Goal: Task Accomplishment & Management: Manage account settings

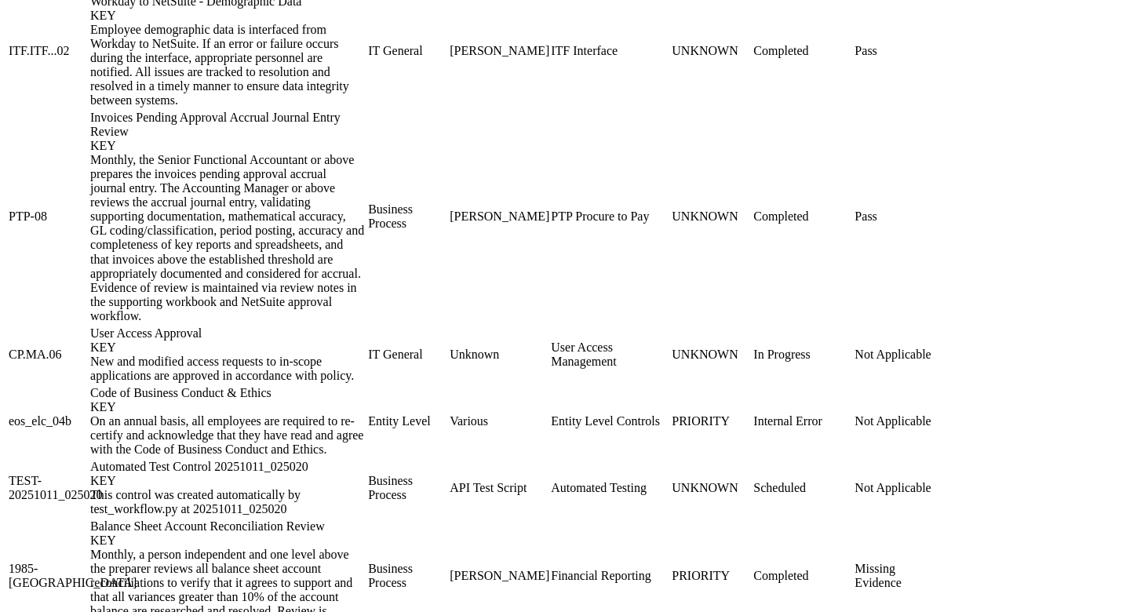
scroll to position [885, 0]
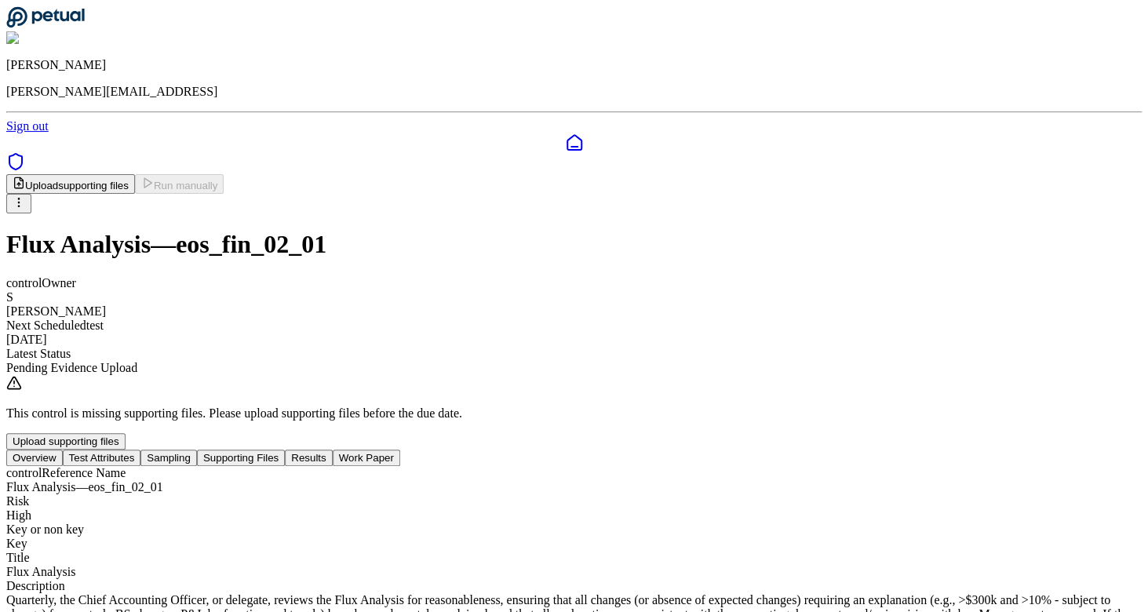
click at [285, 450] on button "Supporting Files" at bounding box center [241, 458] width 88 height 16
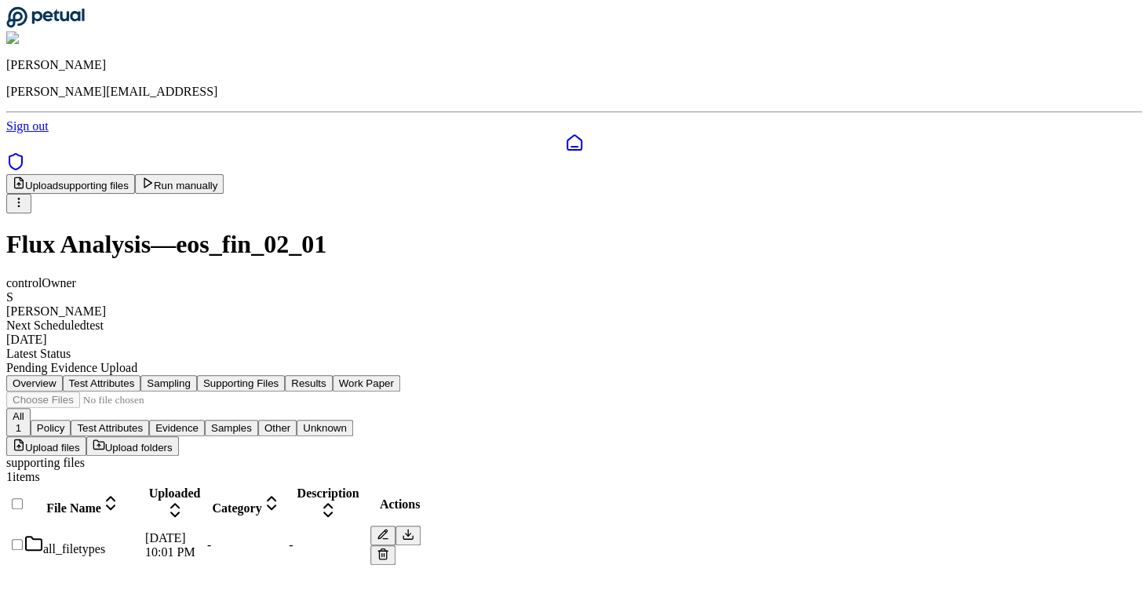
click at [143, 525] on td "all_filetypes" at bounding box center [83, 545] width 119 height 41
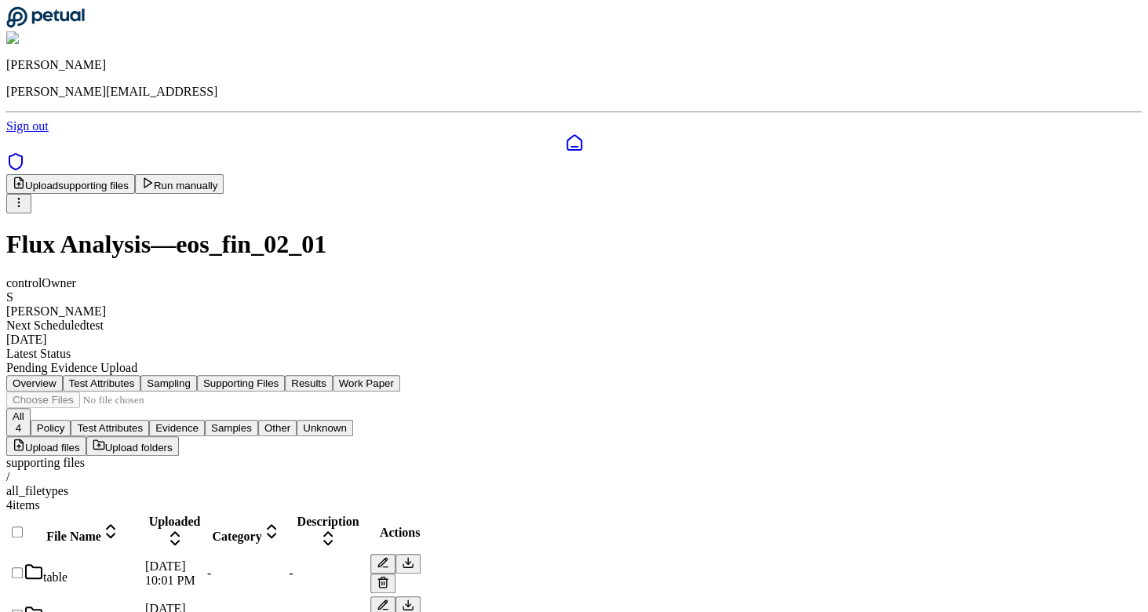
scroll to position [41, 0]
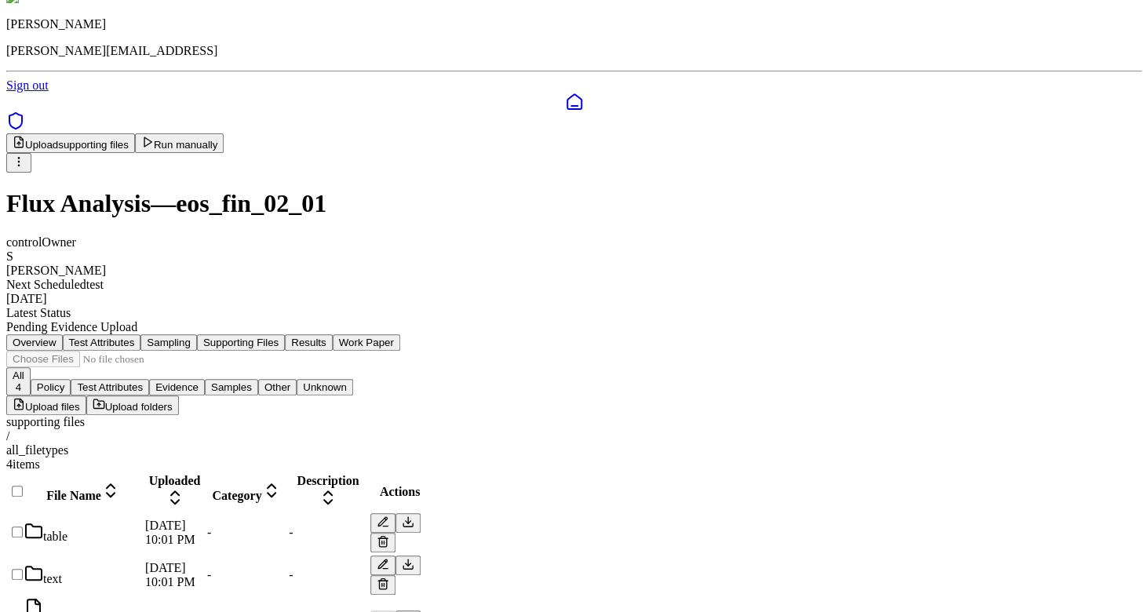
click at [142, 522] on div "table" at bounding box center [83, 533] width 118 height 22
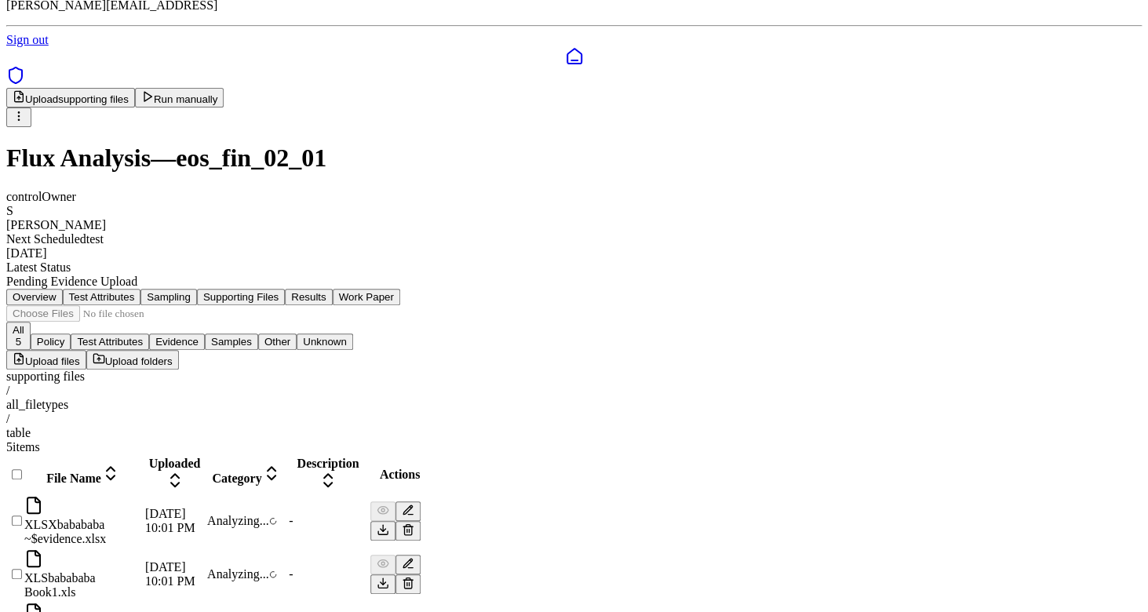
scroll to position [108, 0]
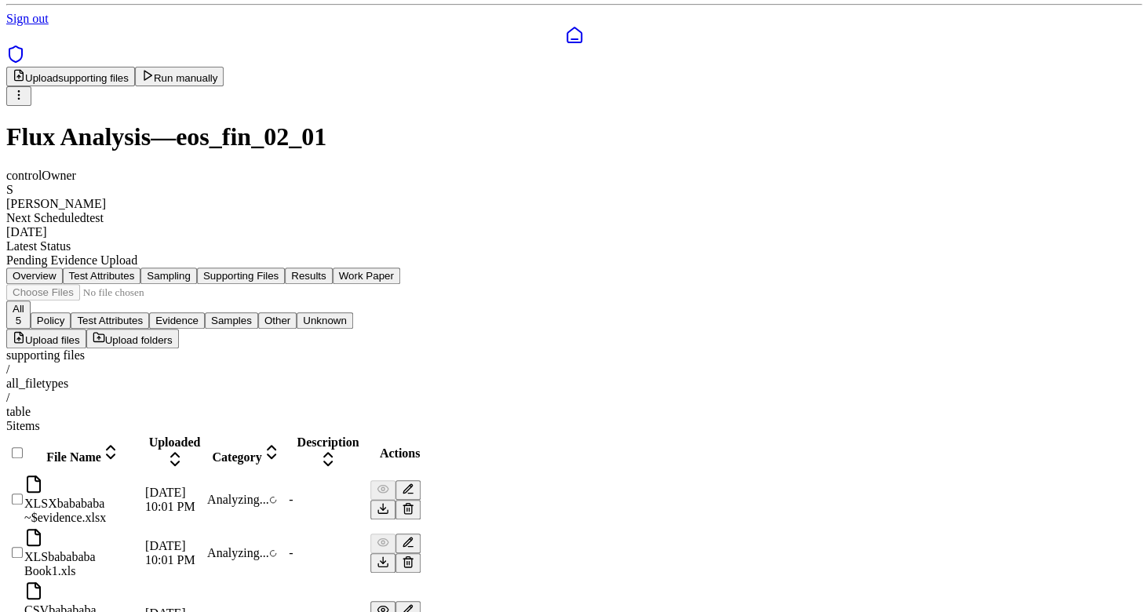
click at [231, 377] on div "all_filetypes" at bounding box center [574, 384] width 1136 height 14
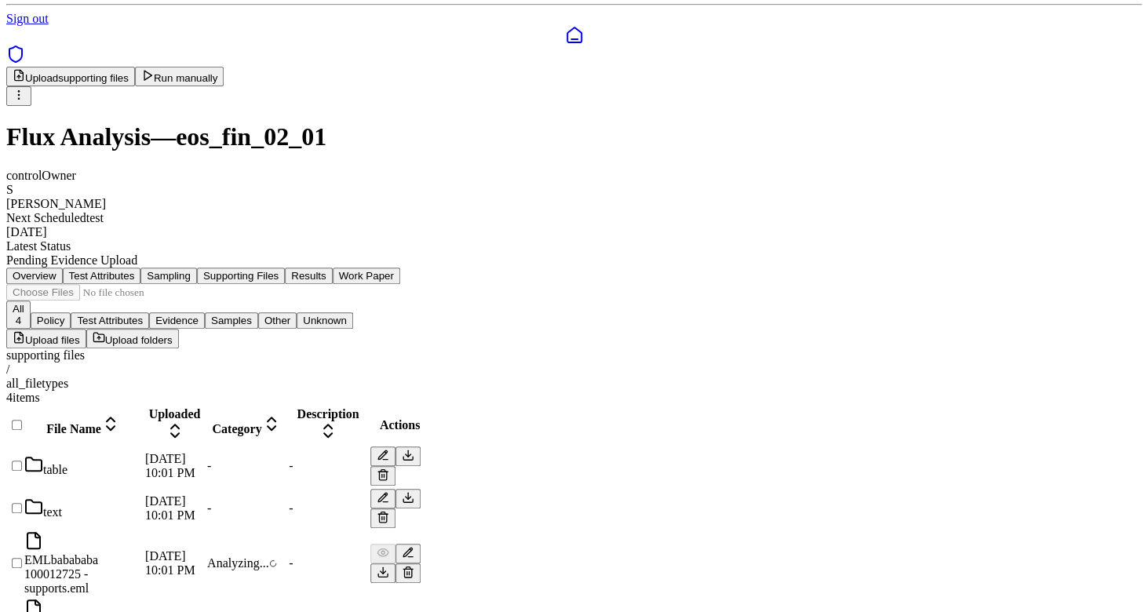
scroll to position [41, 0]
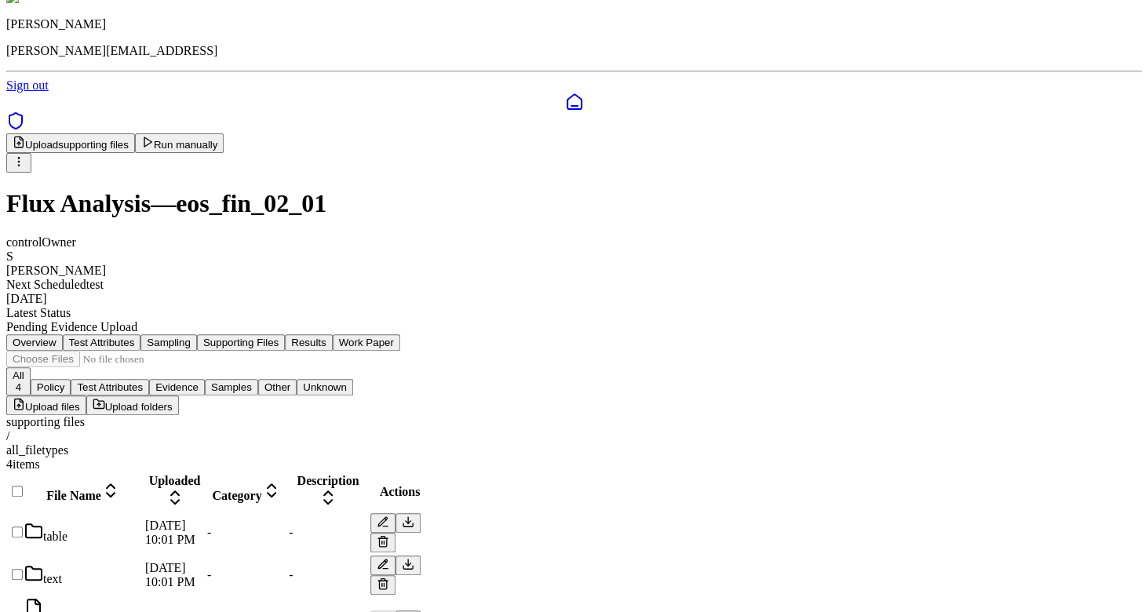
click at [172, 415] on div "supporting files" at bounding box center [574, 422] width 1136 height 14
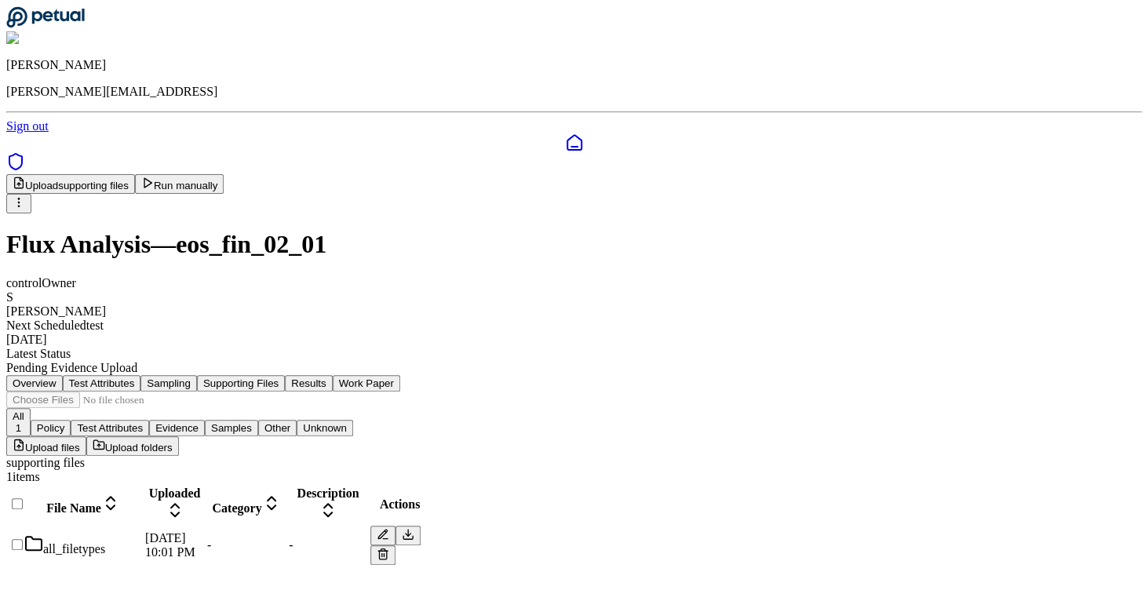
click at [142, 534] on div "all_filetypes" at bounding box center [83, 545] width 118 height 22
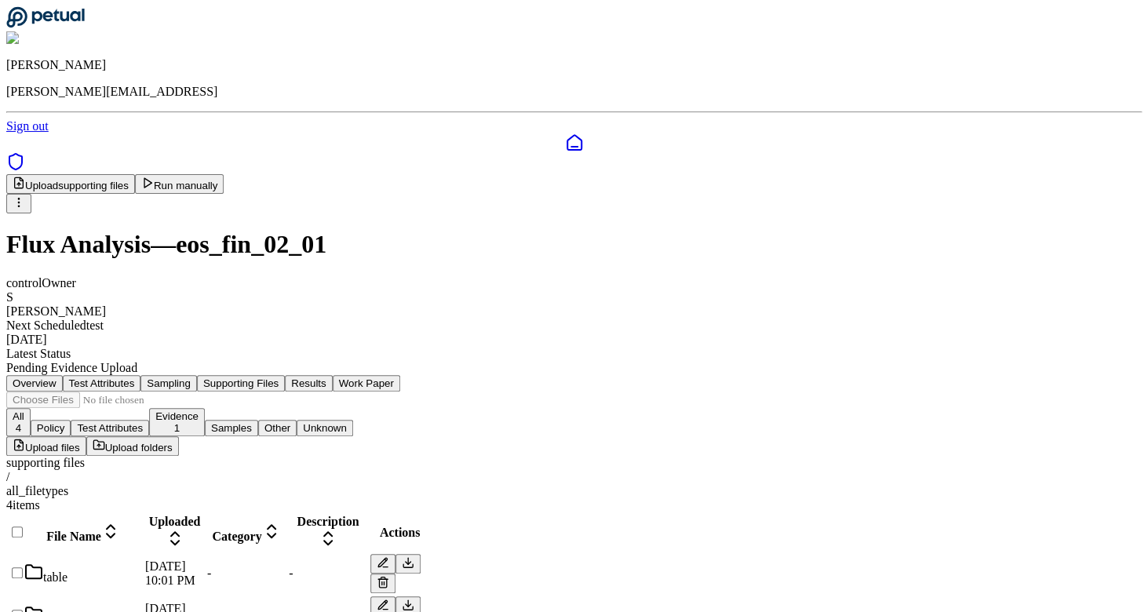
scroll to position [41, 0]
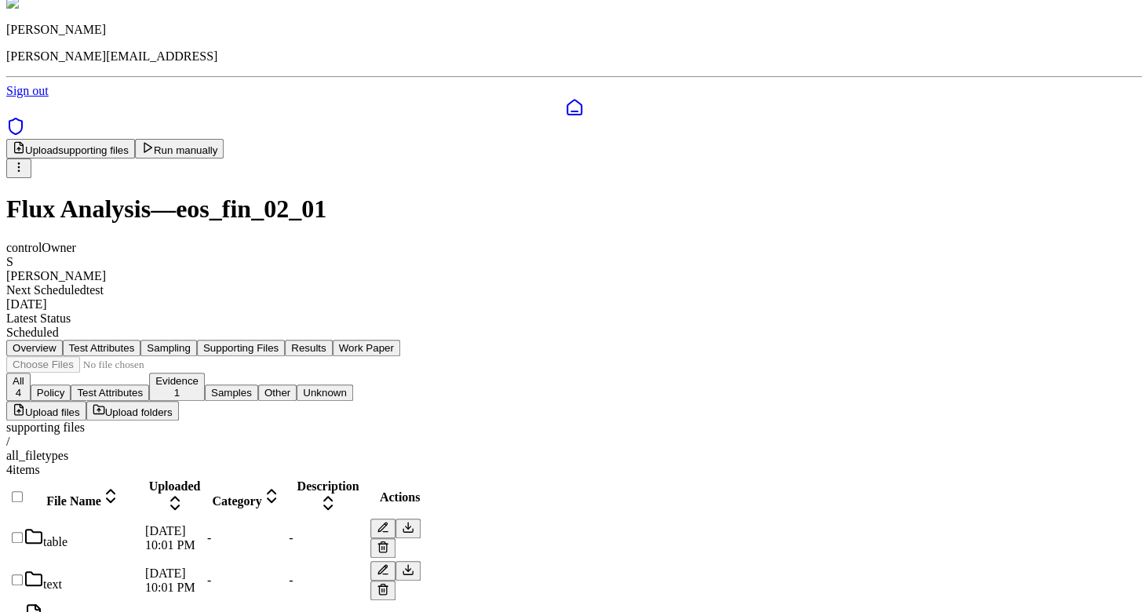
scroll to position [41, 0]
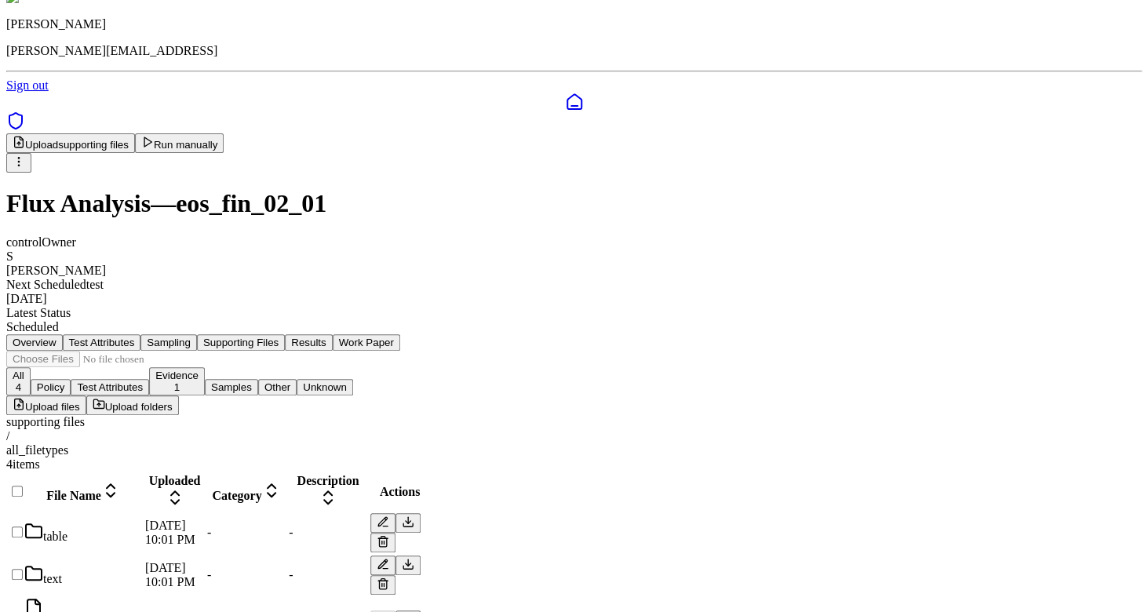
click at [142, 564] on div "text" at bounding box center [83, 575] width 118 height 22
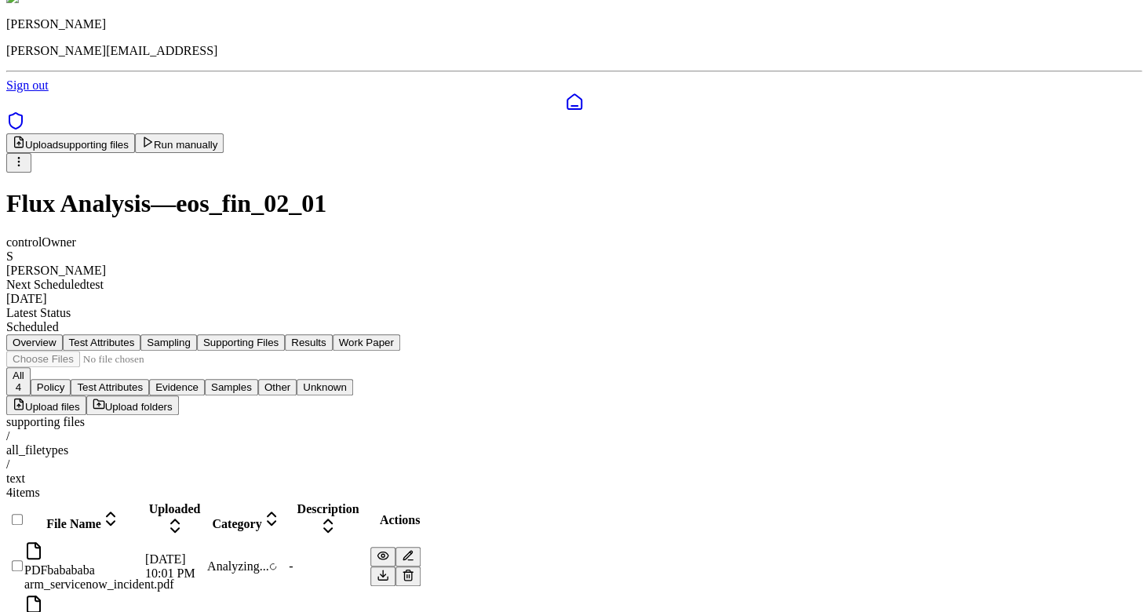
scroll to position [60, 0]
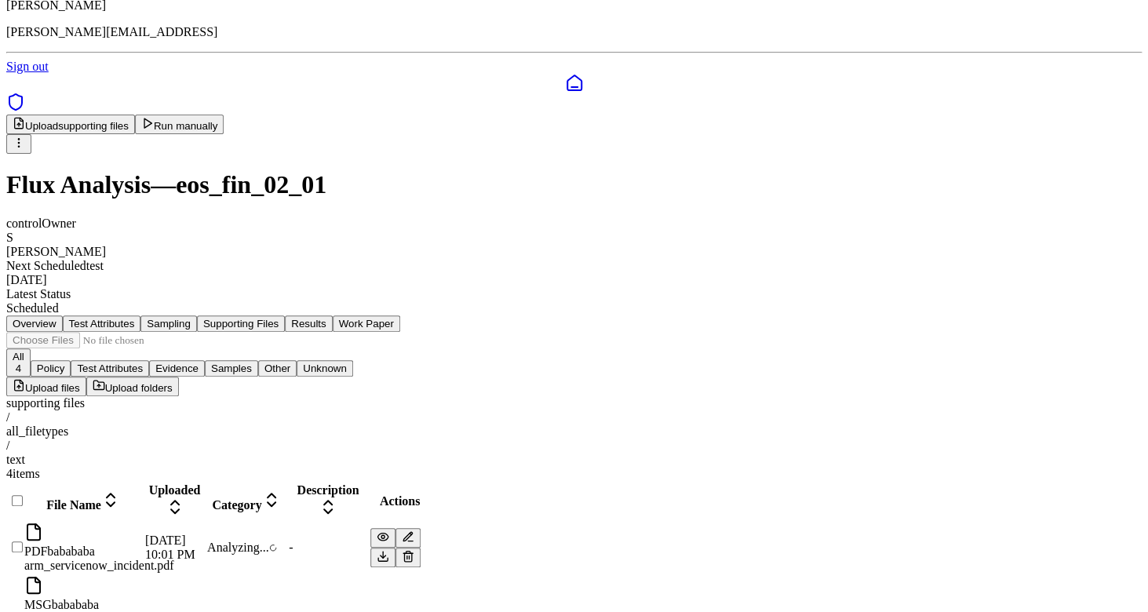
click at [165, 396] on div "supporting files" at bounding box center [574, 403] width 1136 height 14
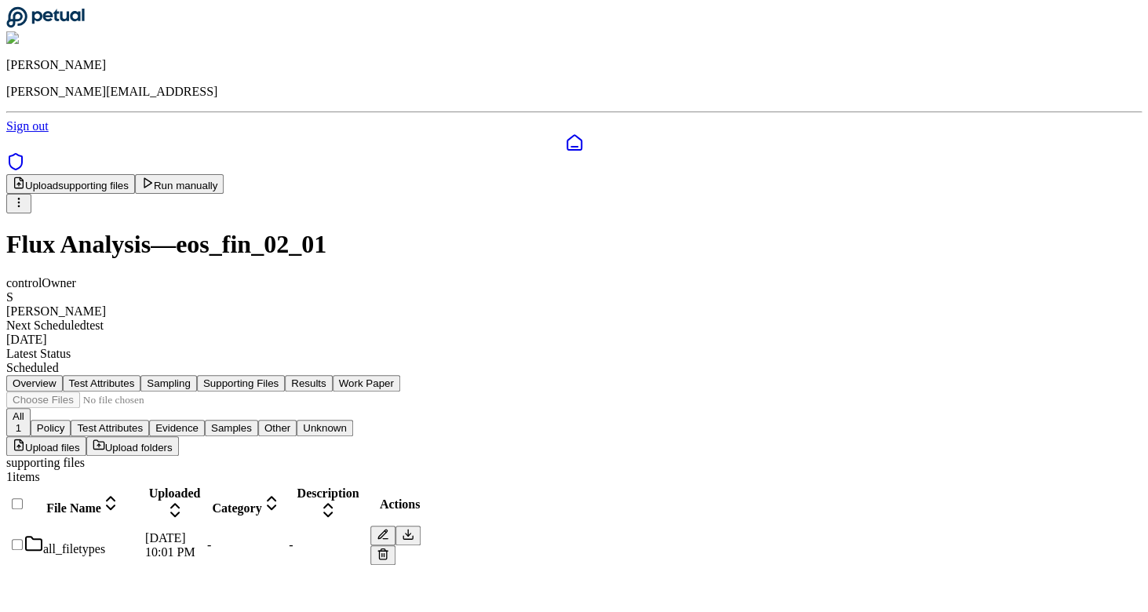
scroll to position [0, 0]
click at [142, 534] on div "all_filetypes" at bounding box center [83, 545] width 118 height 22
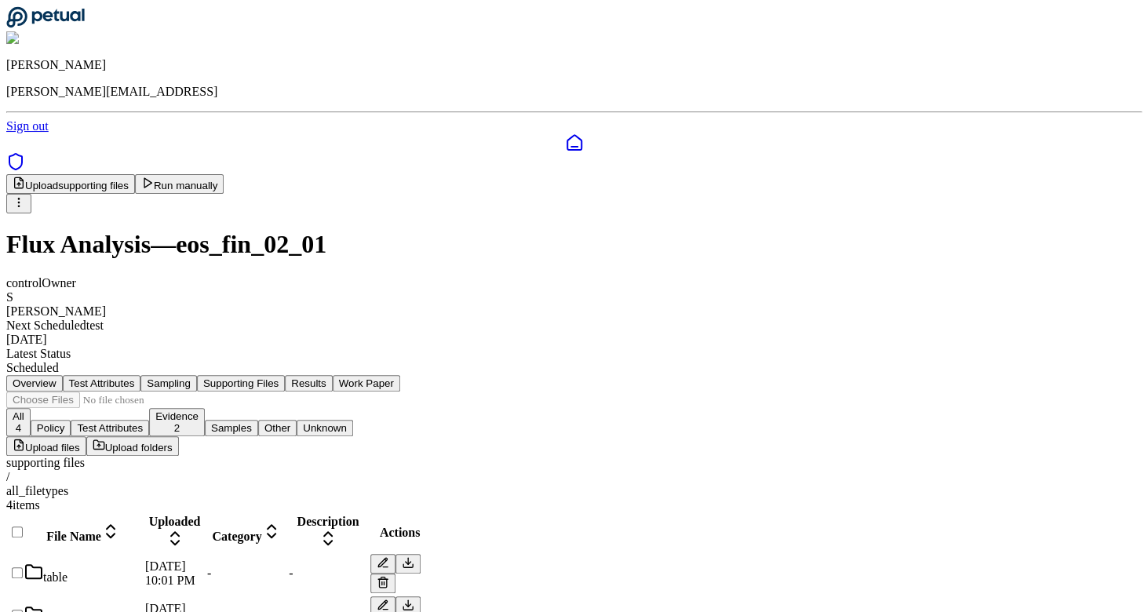
scroll to position [41, 0]
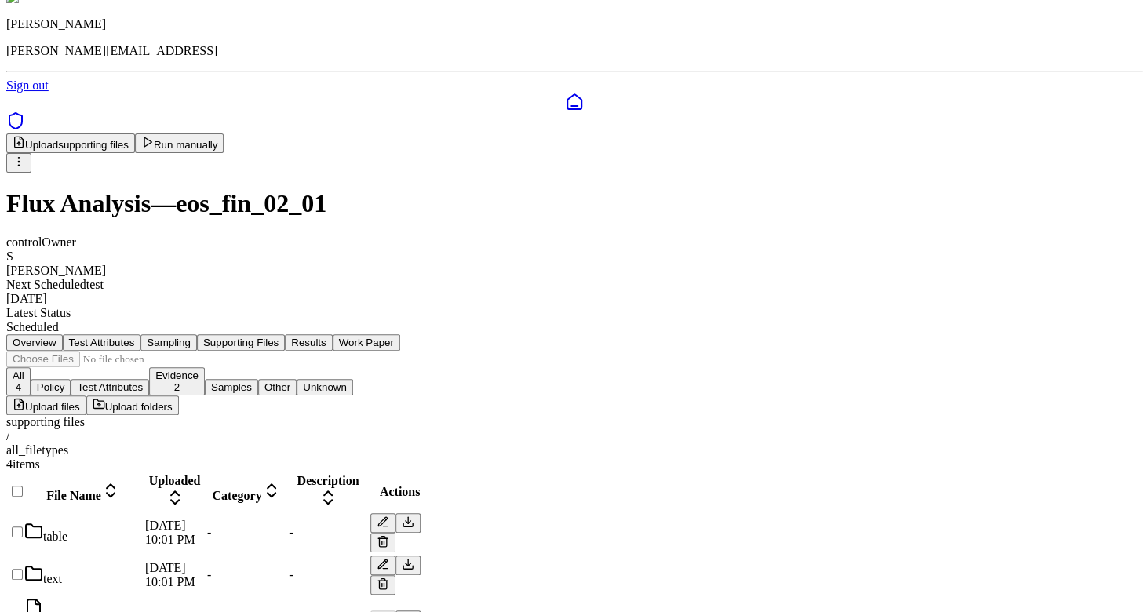
click at [142, 564] on div "text" at bounding box center [83, 575] width 118 height 22
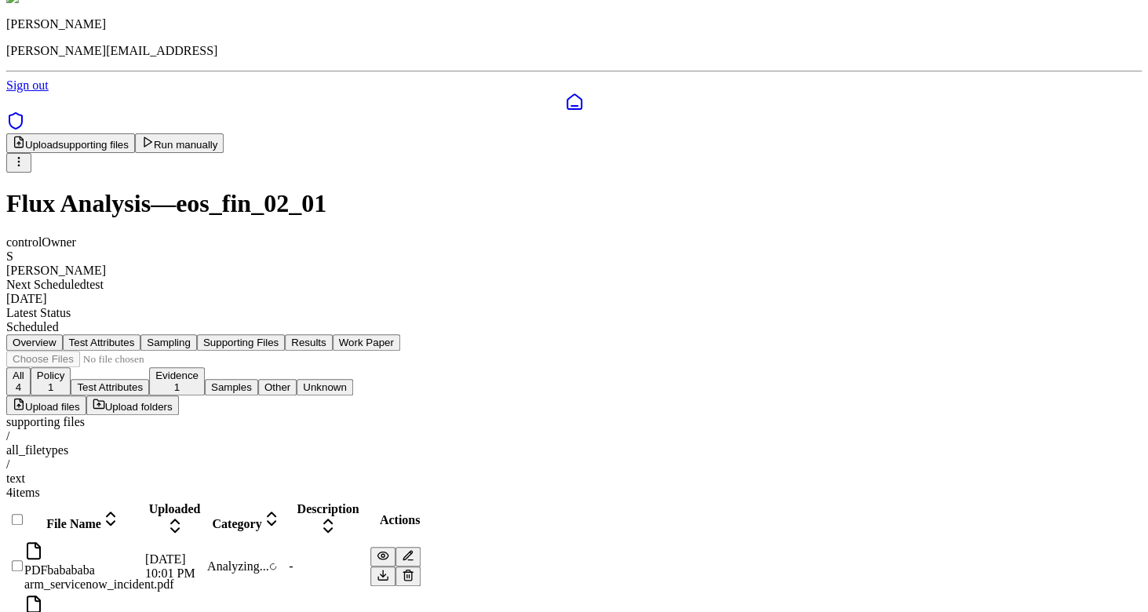
scroll to position [60, 0]
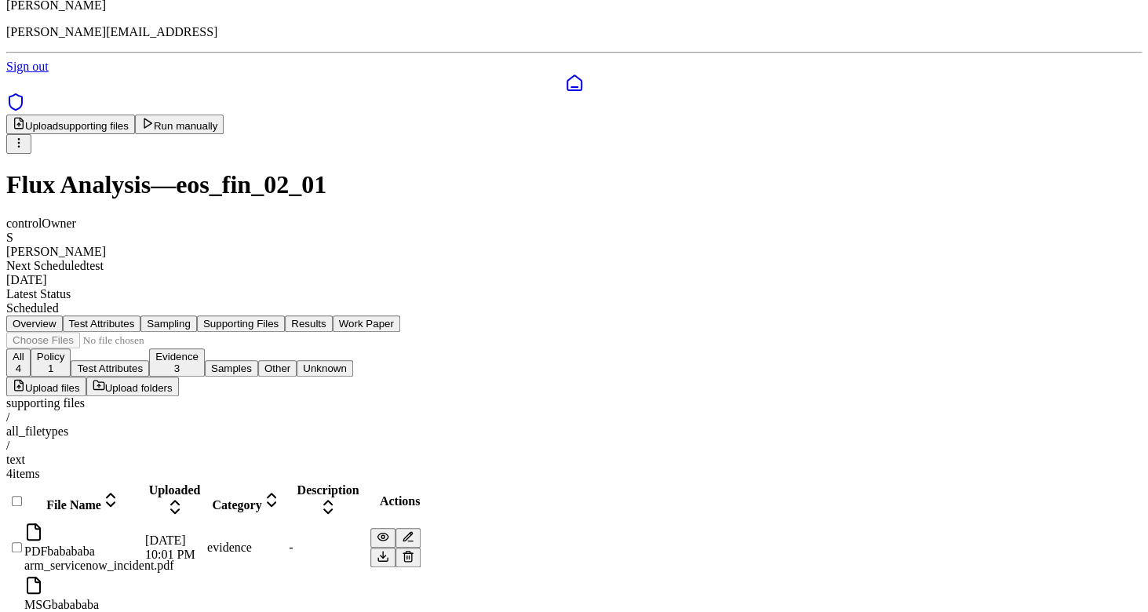
click at [91, 453] on div "Overview Test Attributes Sampling Supporting Files Results Work Paper All 4 Pol…" at bounding box center [574, 583] width 1136 height 536
click at [251, 425] on div "all_filetypes" at bounding box center [574, 432] width 1136 height 14
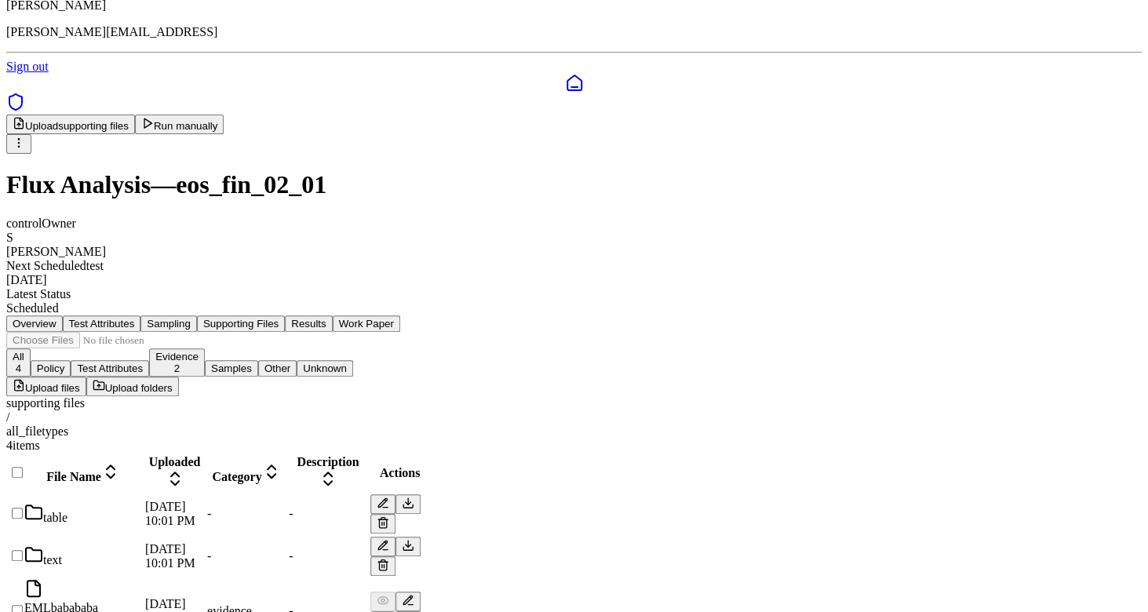
scroll to position [41, 0]
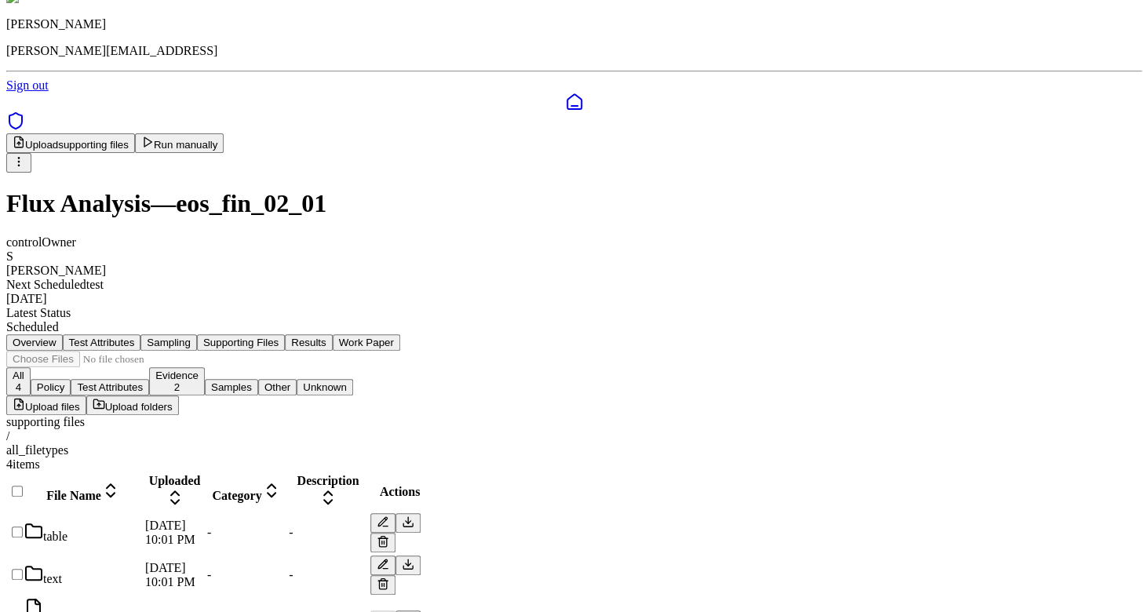
click at [173, 415] on div "supporting files" at bounding box center [574, 422] width 1136 height 14
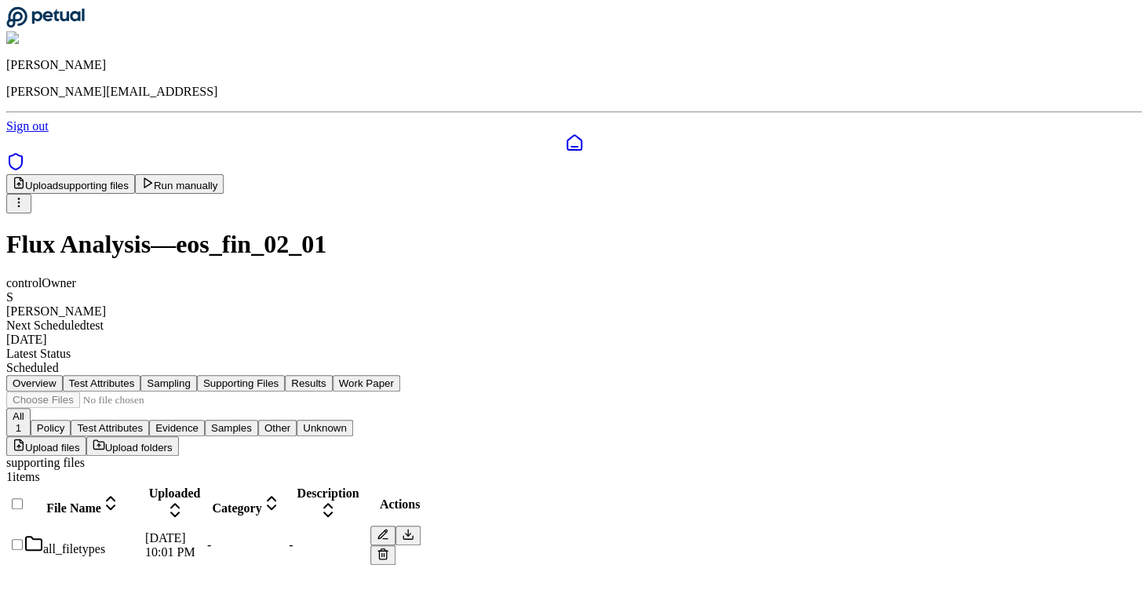
click at [142, 534] on div "all_filetypes" at bounding box center [83, 545] width 118 height 22
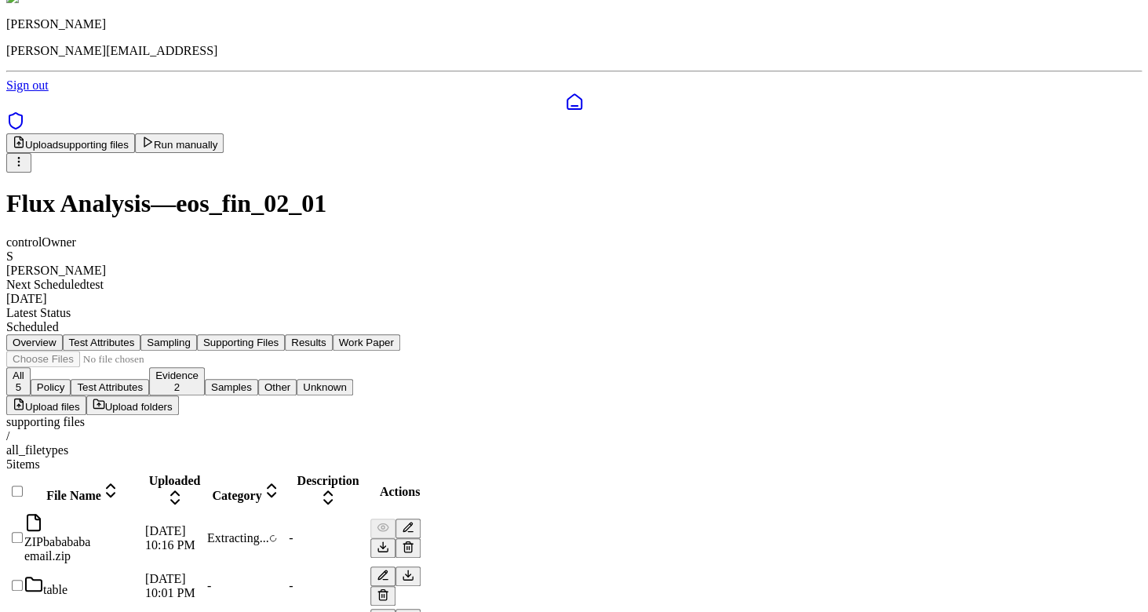
scroll to position [89, 0]
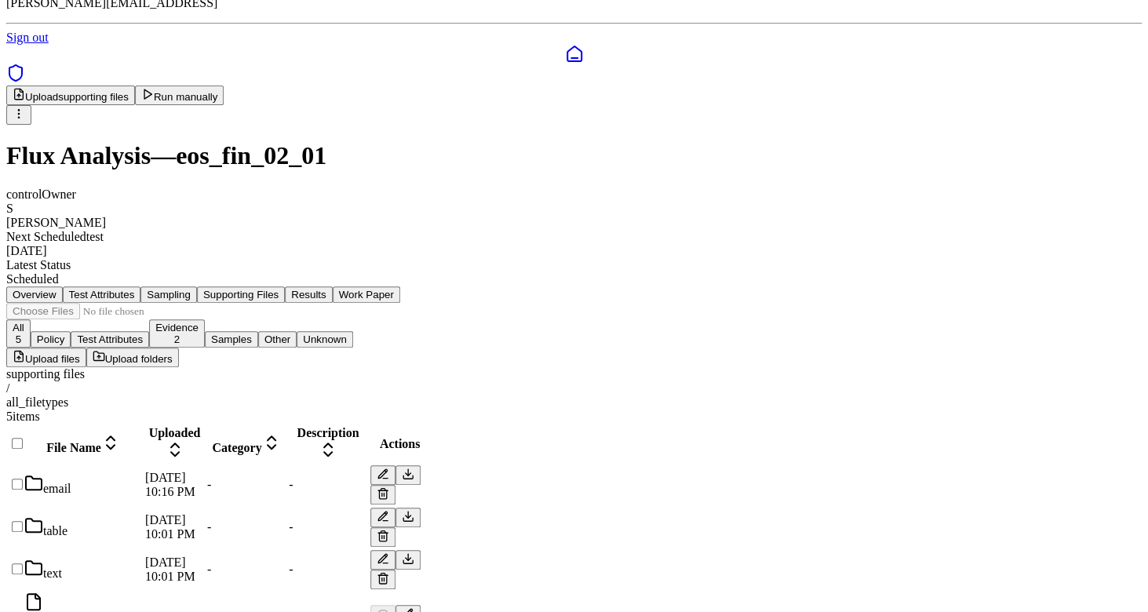
click at [142, 474] on div "email" at bounding box center [83, 485] width 118 height 22
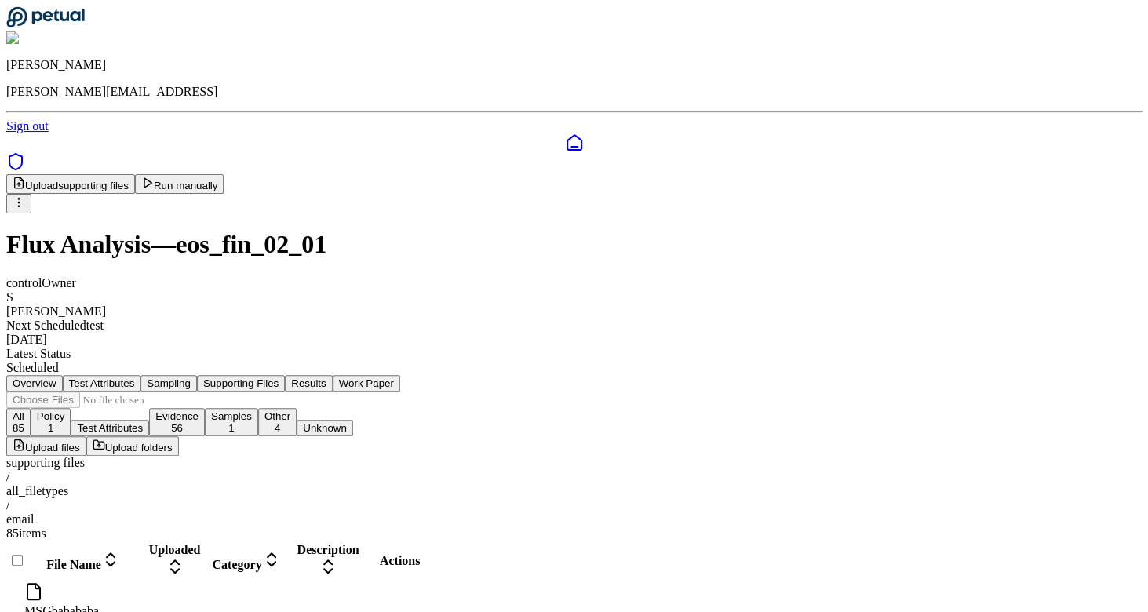
click at [163, 456] on div "supporting files" at bounding box center [574, 463] width 1136 height 14
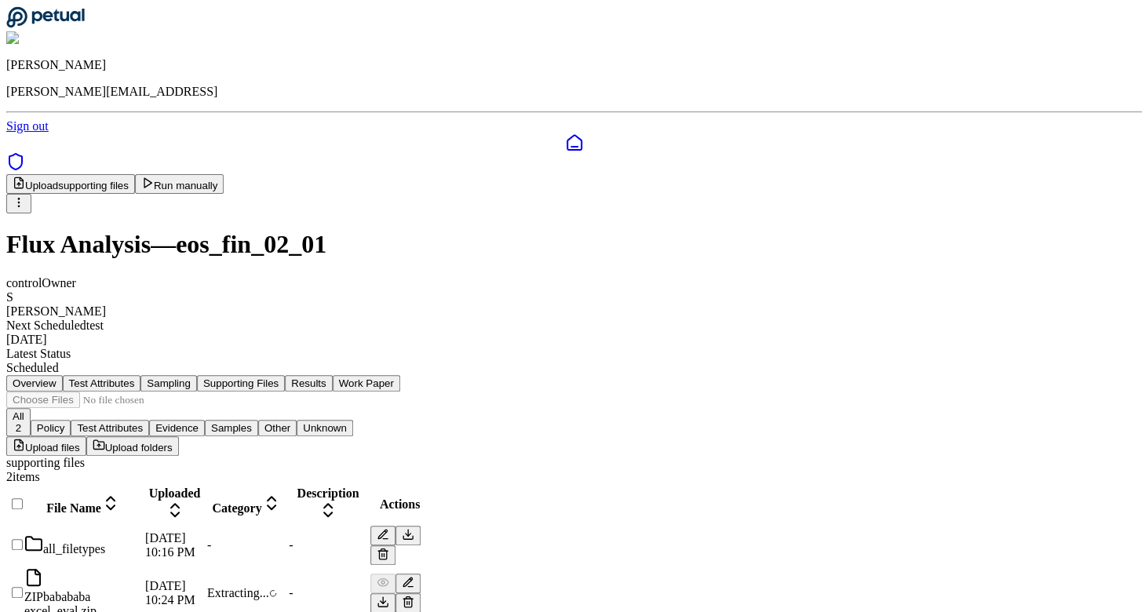
click at [80, 432] on div "Overview Test Attributes Sampling Supporting Files Results Work Paper All 2 Pol…" at bounding box center [574, 498] width 1136 height 246
click at [142, 577] on div "excel_eval" at bounding box center [83, 588] width 118 height 22
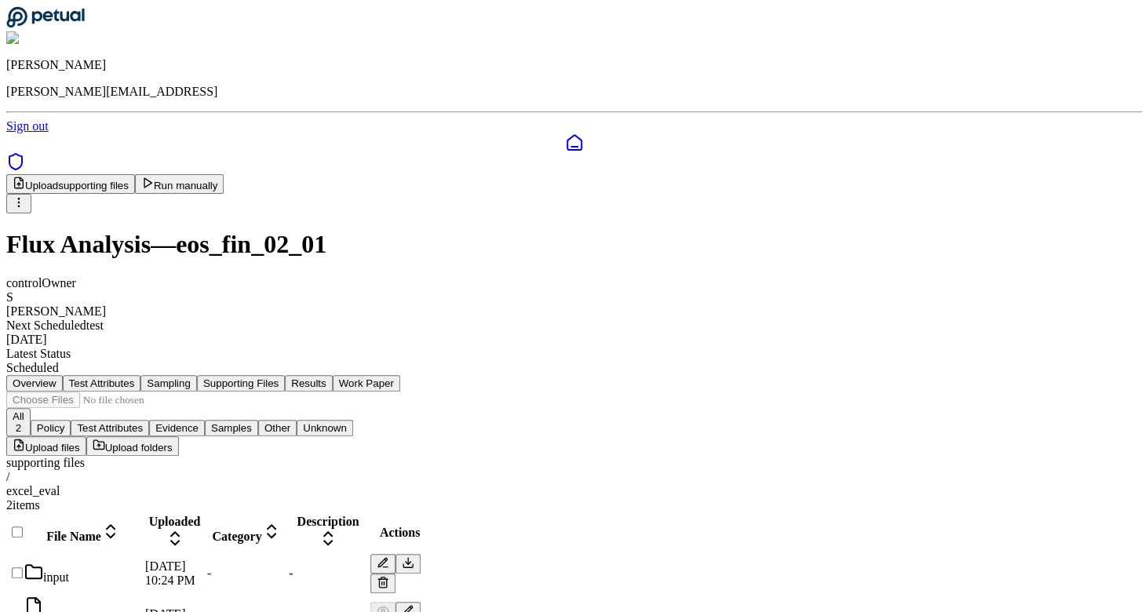
click at [142, 563] on div "input" at bounding box center [83, 574] width 118 height 22
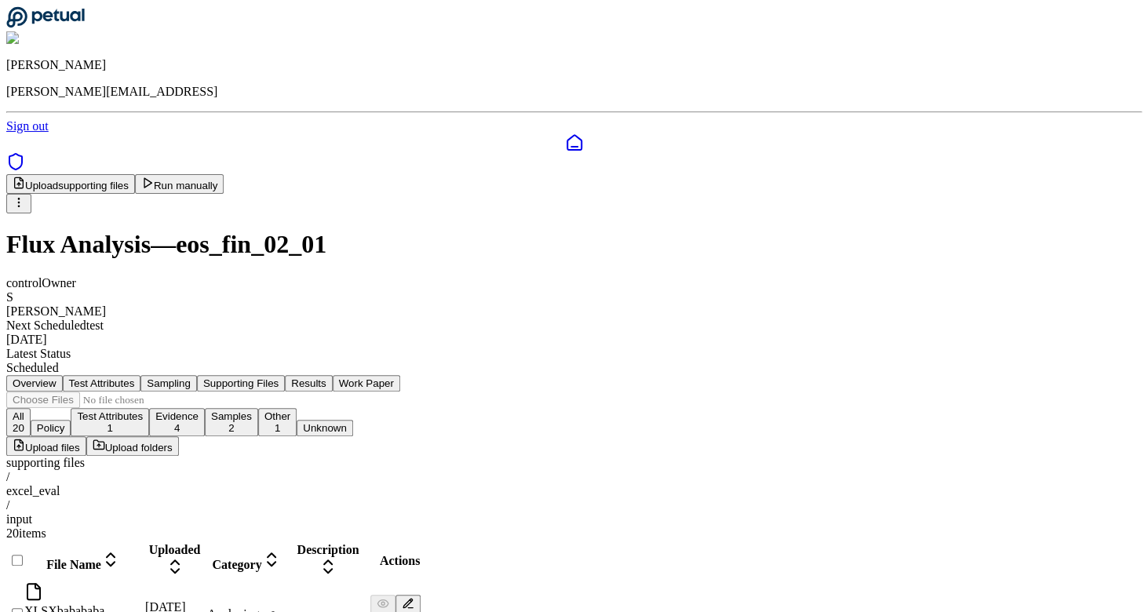
click at [145, 456] on div "supporting files" at bounding box center [574, 463] width 1136 height 14
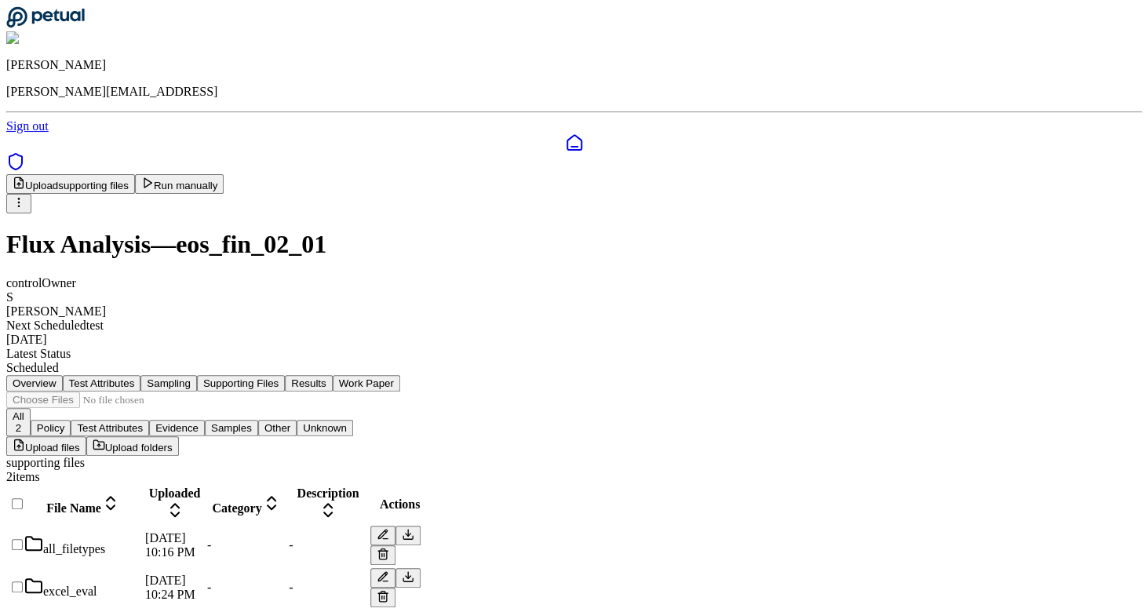
click at [142, 577] on div "excel_eval" at bounding box center [83, 588] width 118 height 22
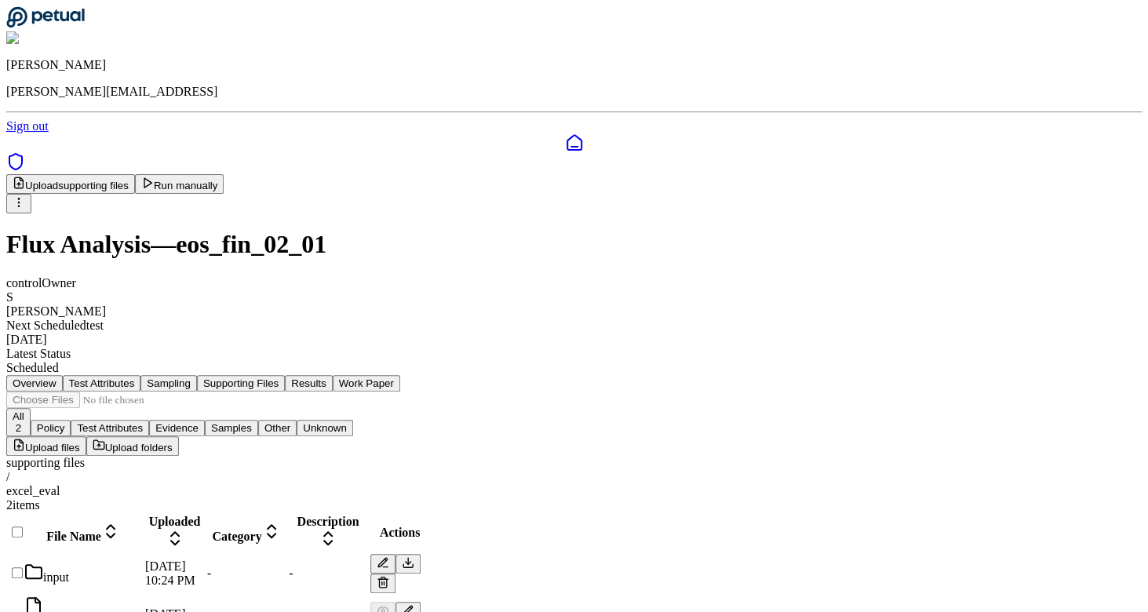
click at [142, 563] on div "input" at bounding box center [83, 574] width 118 height 22
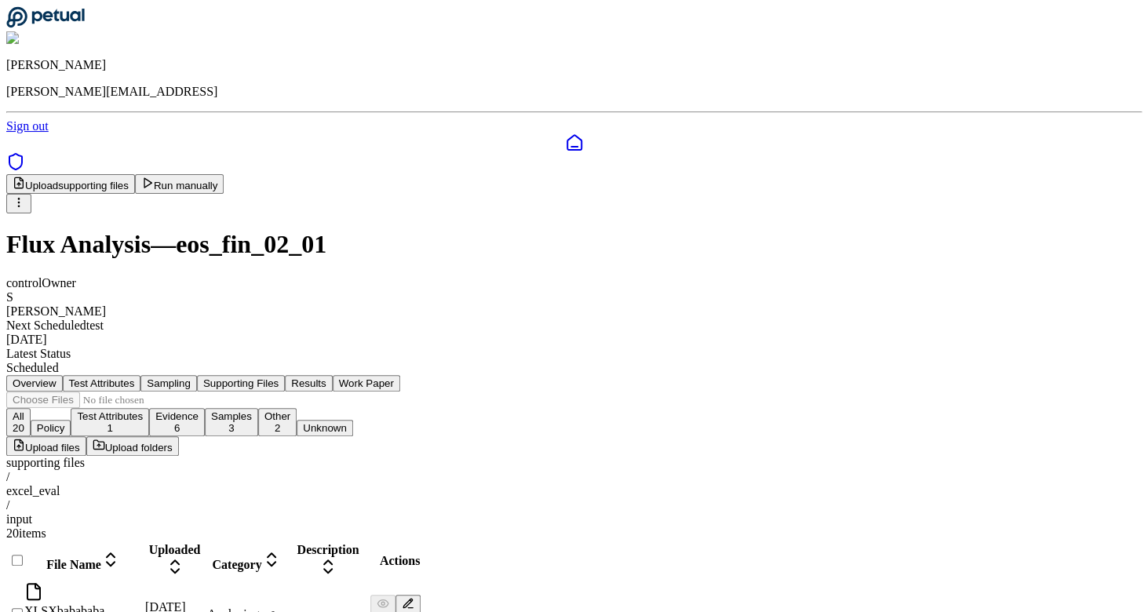
click at [172, 456] on div "supporting files" at bounding box center [574, 463] width 1136 height 14
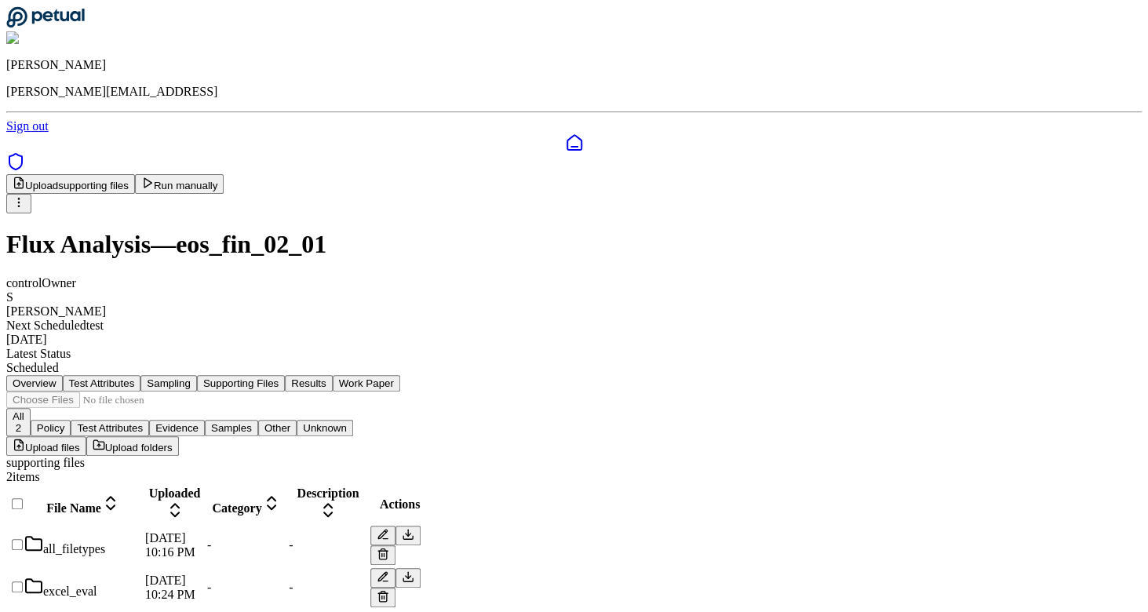
click at [142, 534] on div "all_filetypes" at bounding box center [83, 545] width 118 height 22
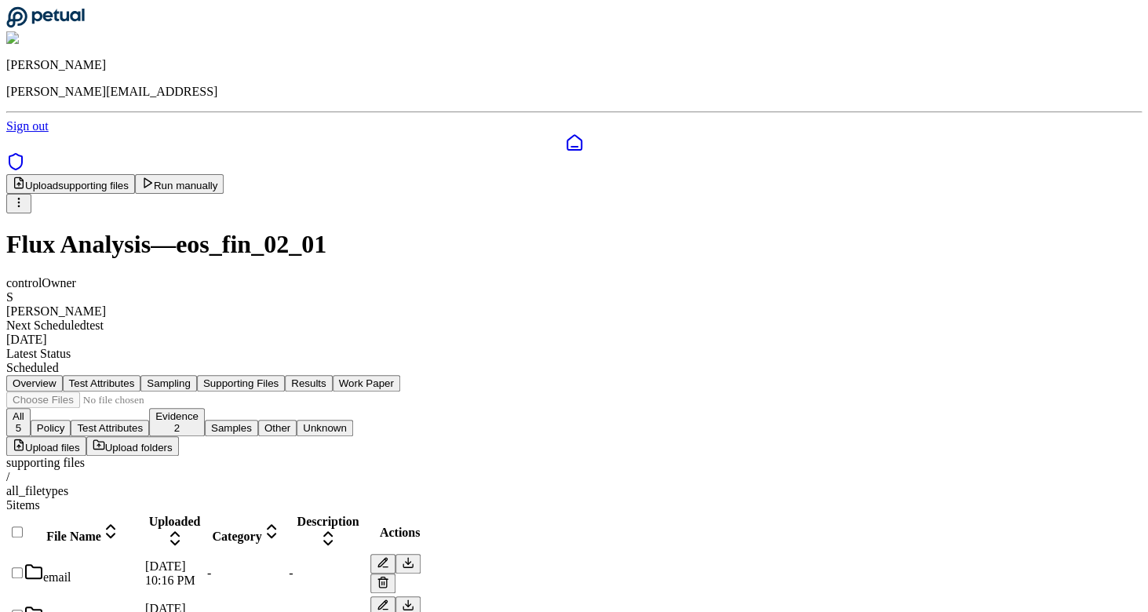
scroll to position [89, 0]
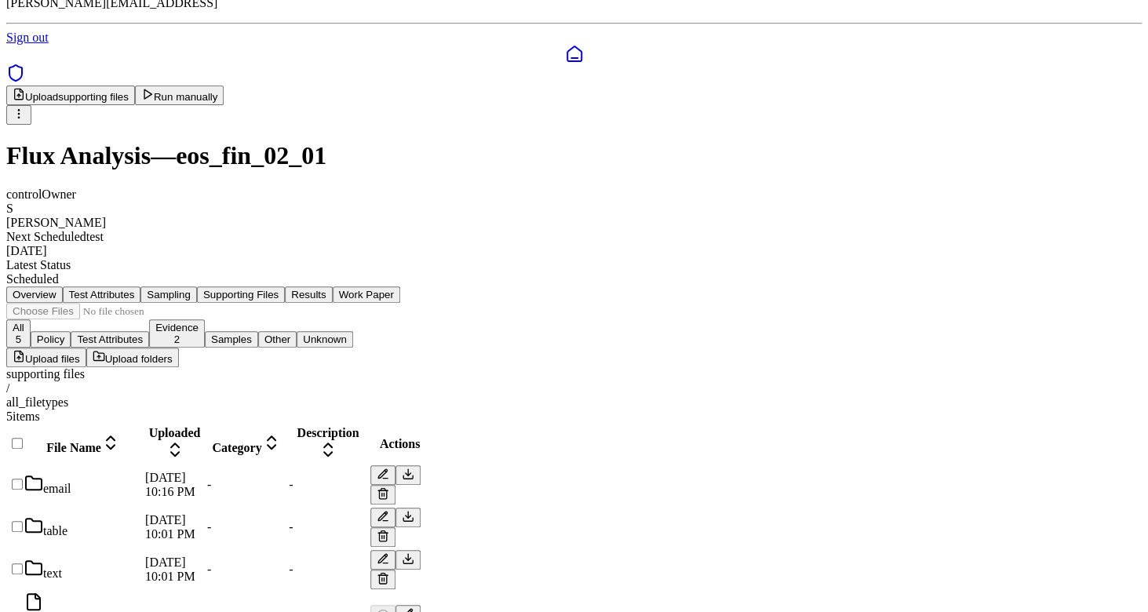
click at [142, 474] on div "email" at bounding box center [83, 485] width 118 height 22
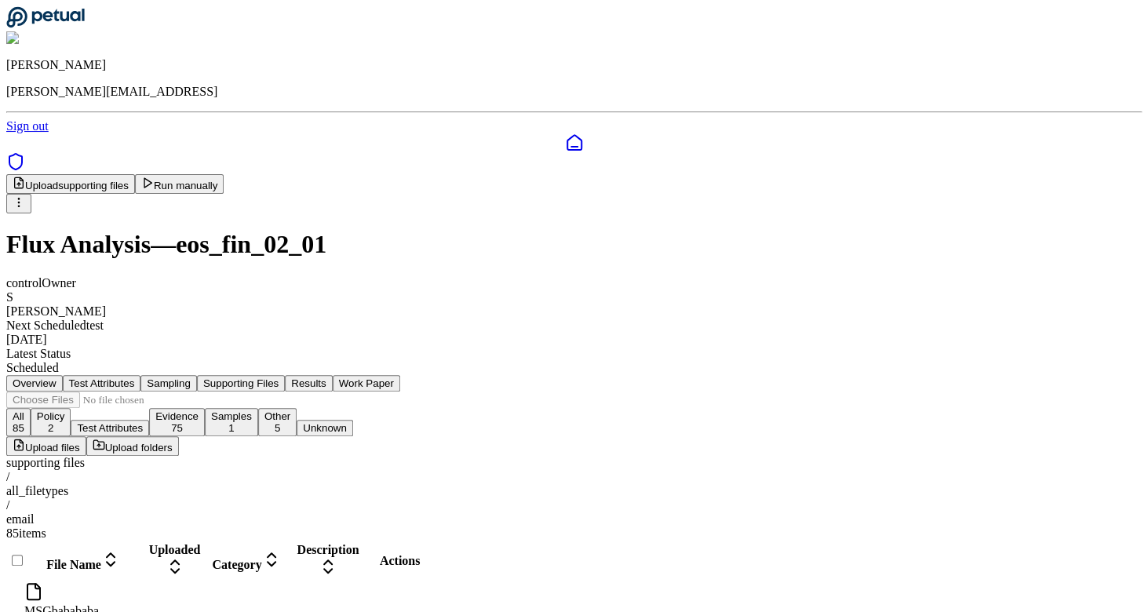
click at [251, 484] on div "all_filetypes" at bounding box center [574, 491] width 1136 height 14
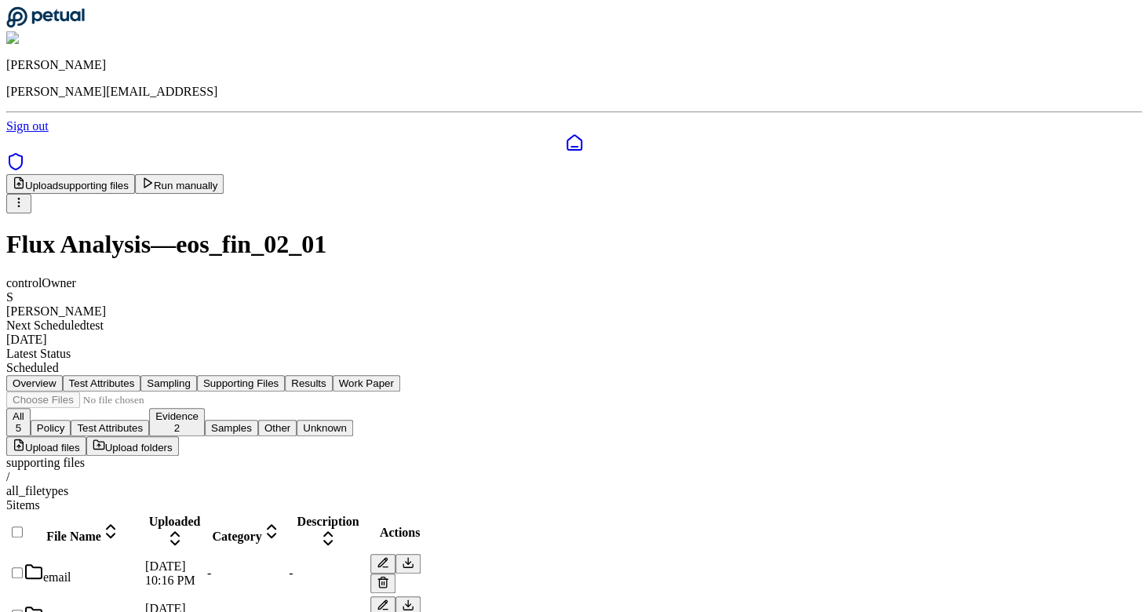
scroll to position [89, 0]
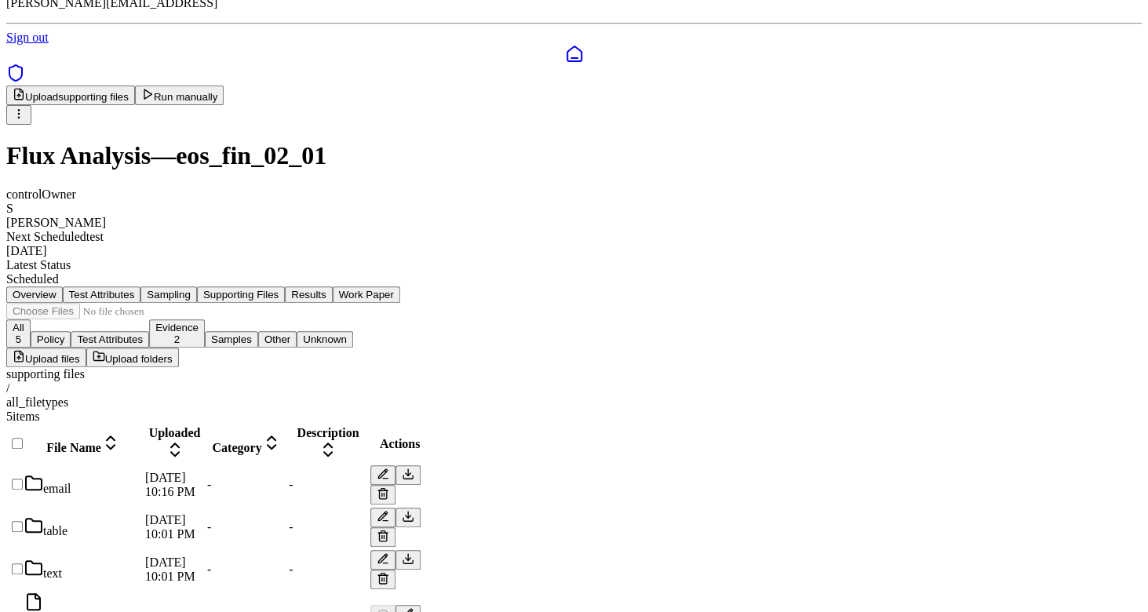
click at [164, 367] on div "supporting files" at bounding box center [574, 374] width 1136 height 14
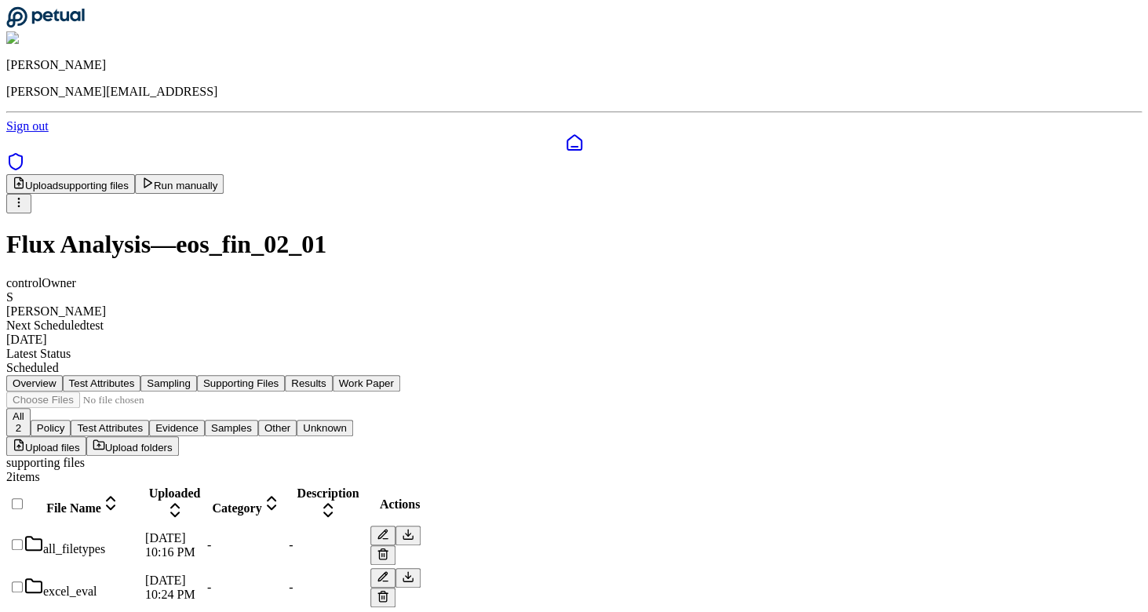
click at [142, 577] on div "excel_eval" at bounding box center [83, 588] width 118 height 22
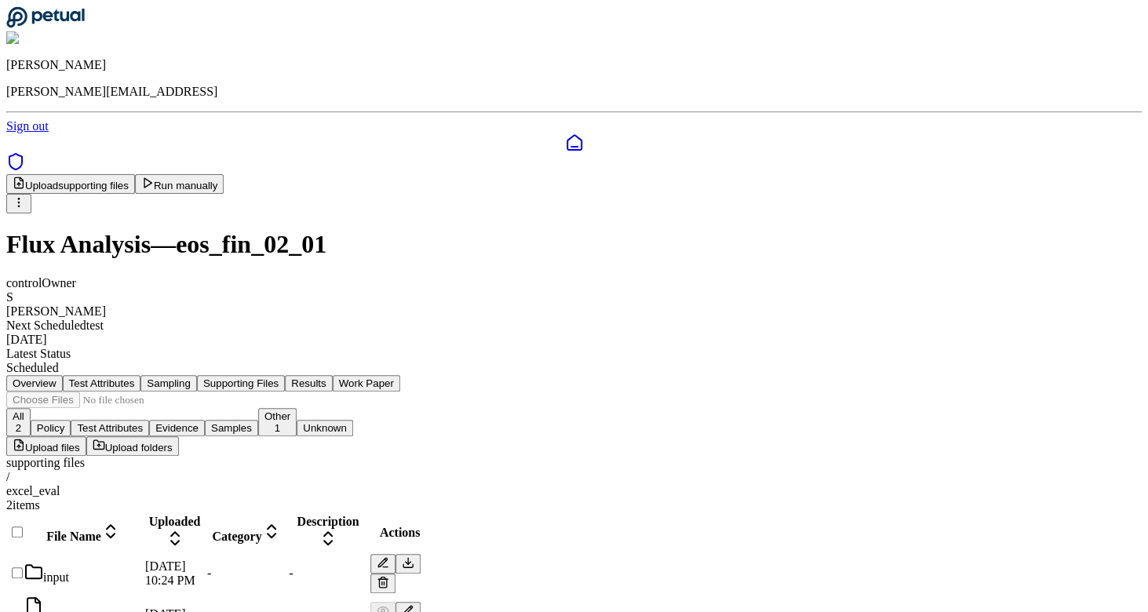
click at [142, 563] on div "input" at bounding box center [83, 574] width 118 height 22
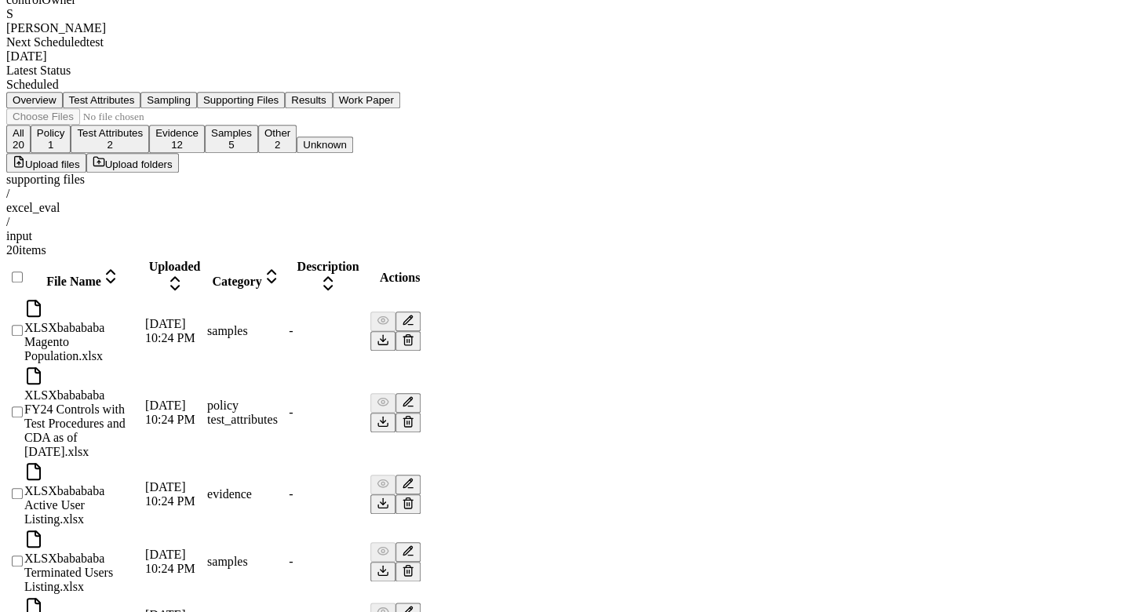
scroll to position [304, 0]
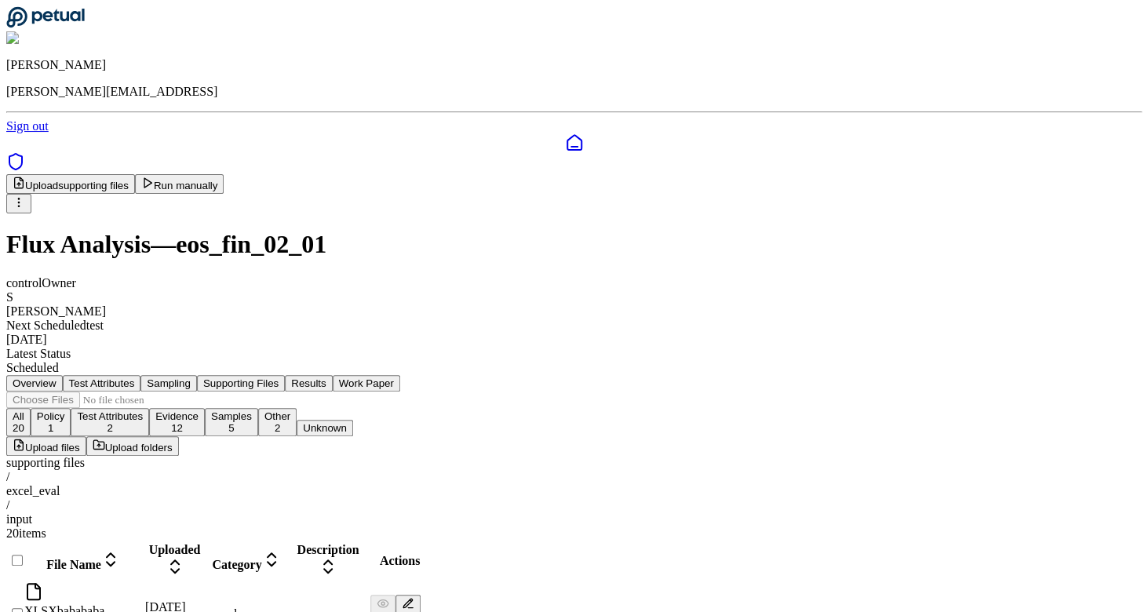
scroll to position [27, 0]
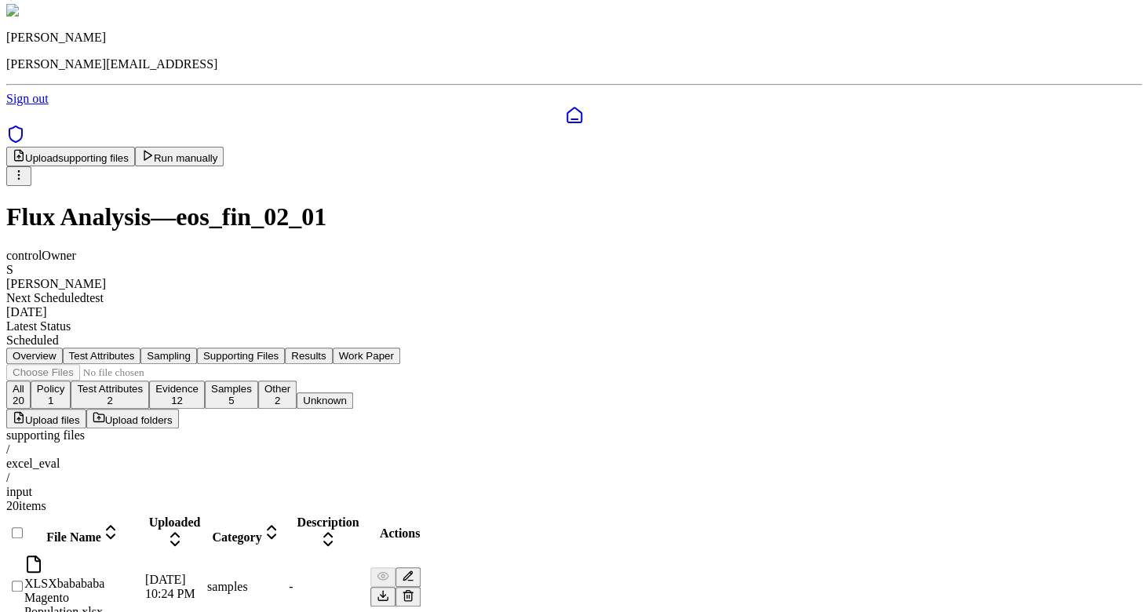
click at [242, 457] on div "excel_eval" at bounding box center [574, 464] width 1136 height 14
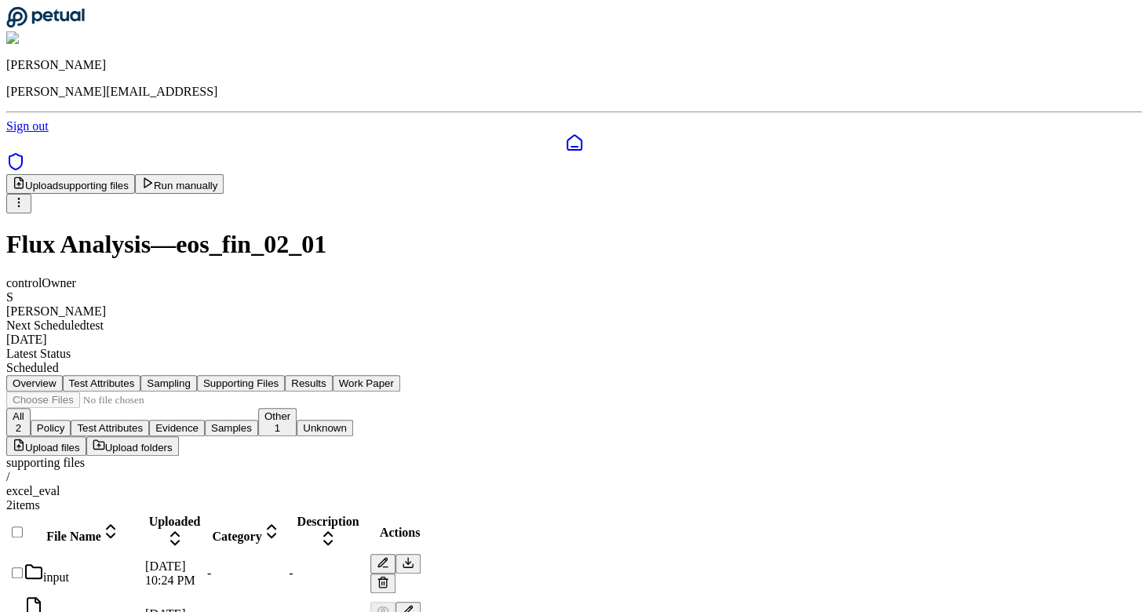
click at [142, 563] on div "input" at bounding box center [83, 574] width 118 height 22
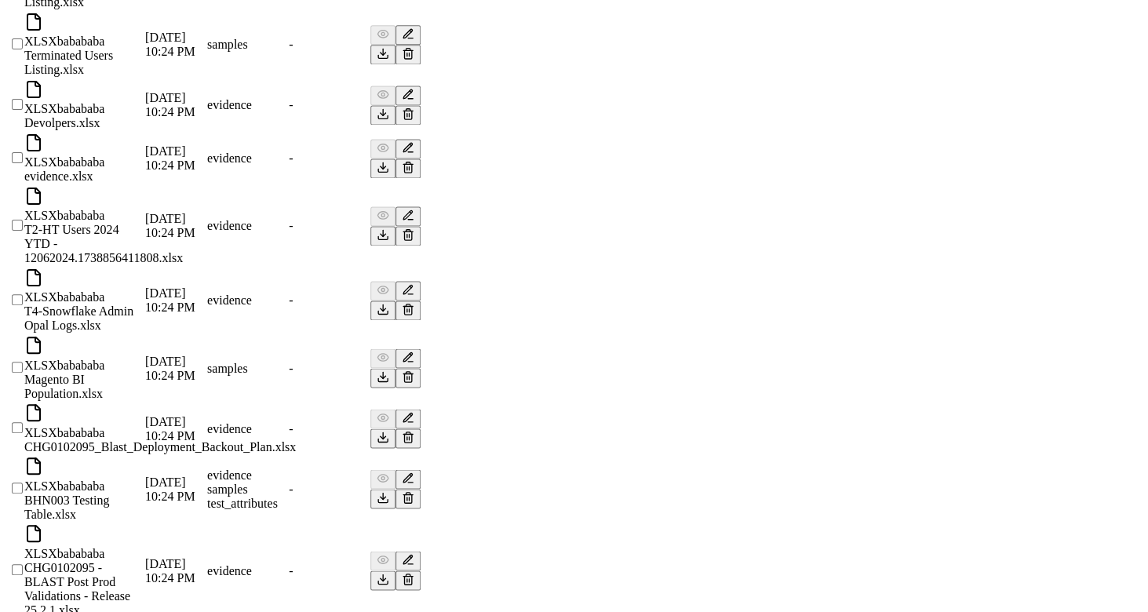
scroll to position [907, 0]
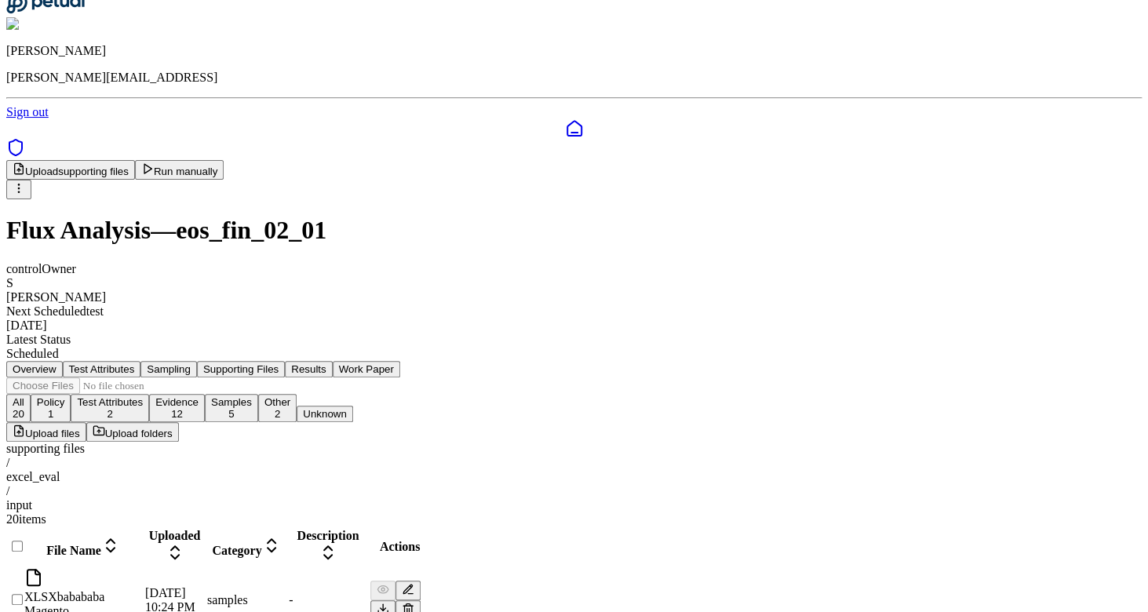
scroll to position [0, 0]
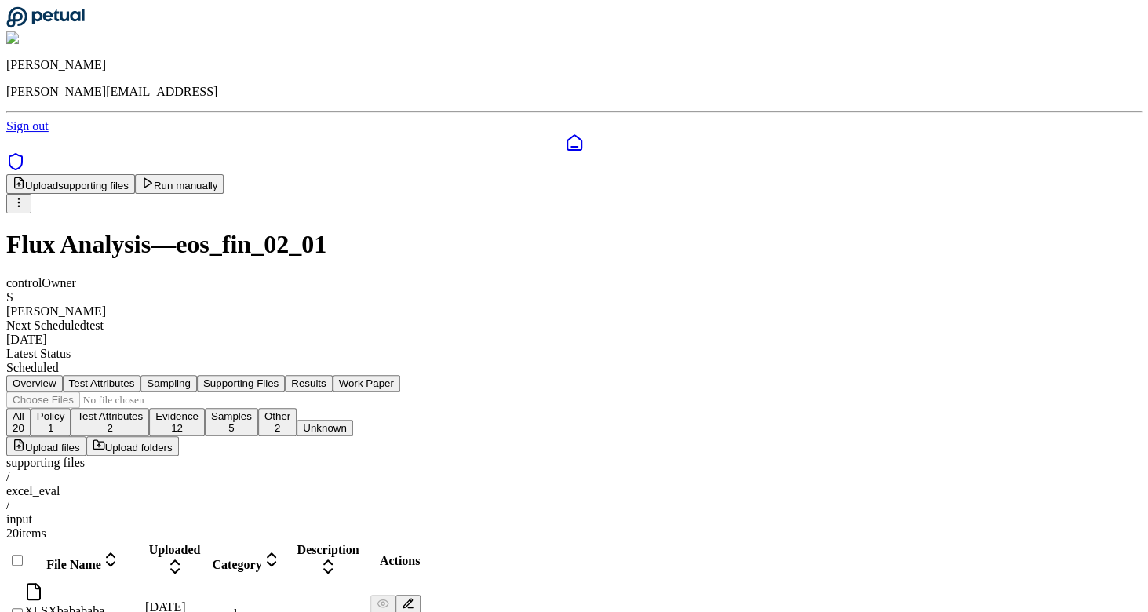
click at [262, 484] on div "excel_eval" at bounding box center [574, 491] width 1136 height 14
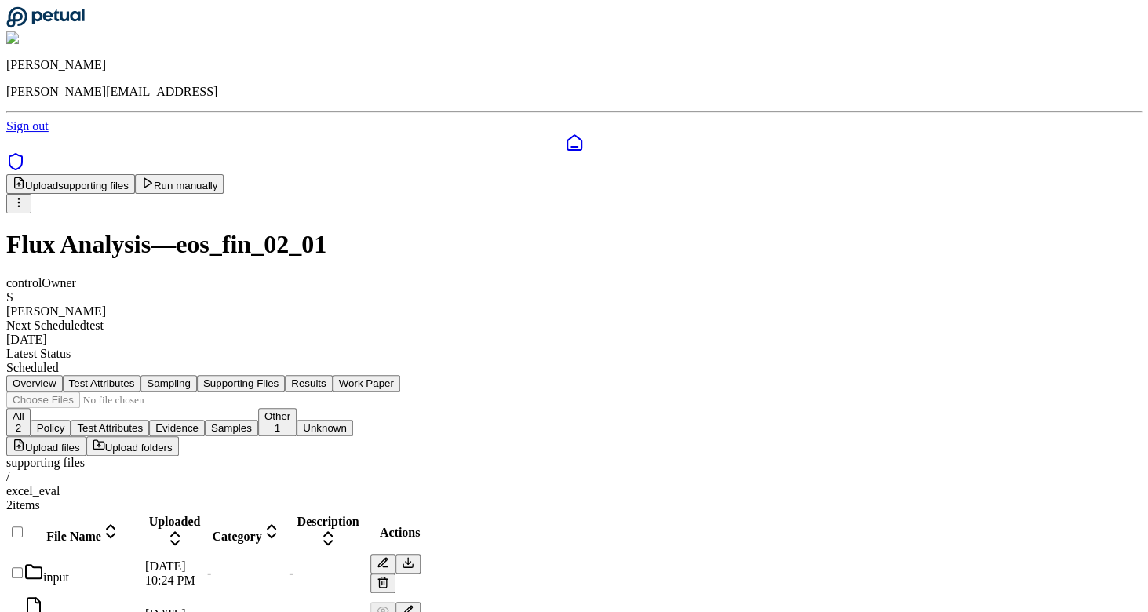
click at [181, 456] on div "supporting files" at bounding box center [574, 463] width 1136 height 14
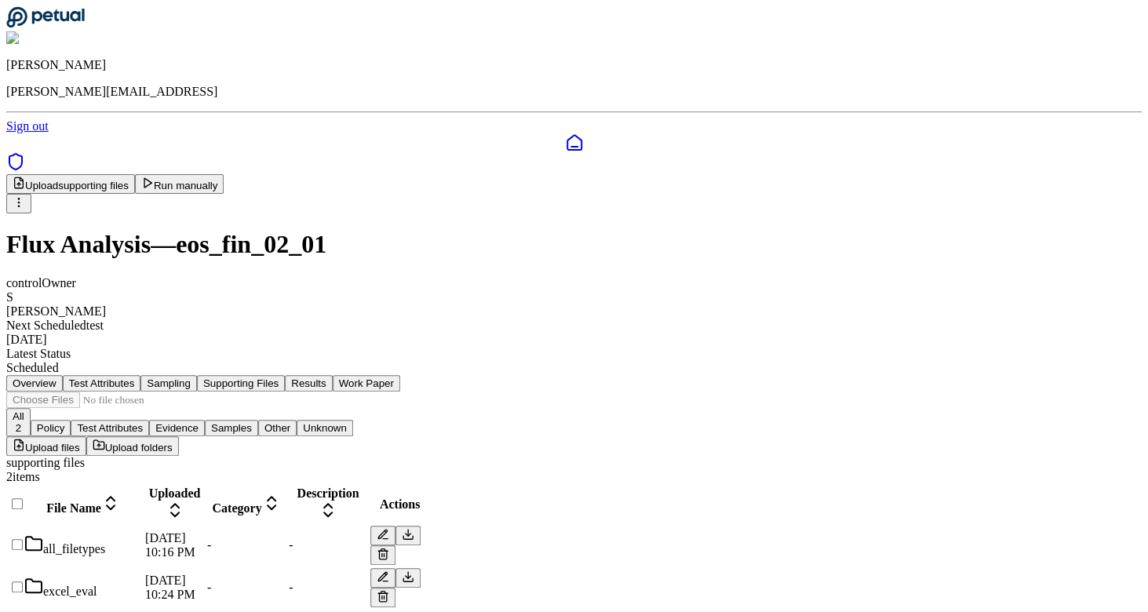
click at [142, 534] on div "all_filetypes" at bounding box center [83, 545] width 118 height 22
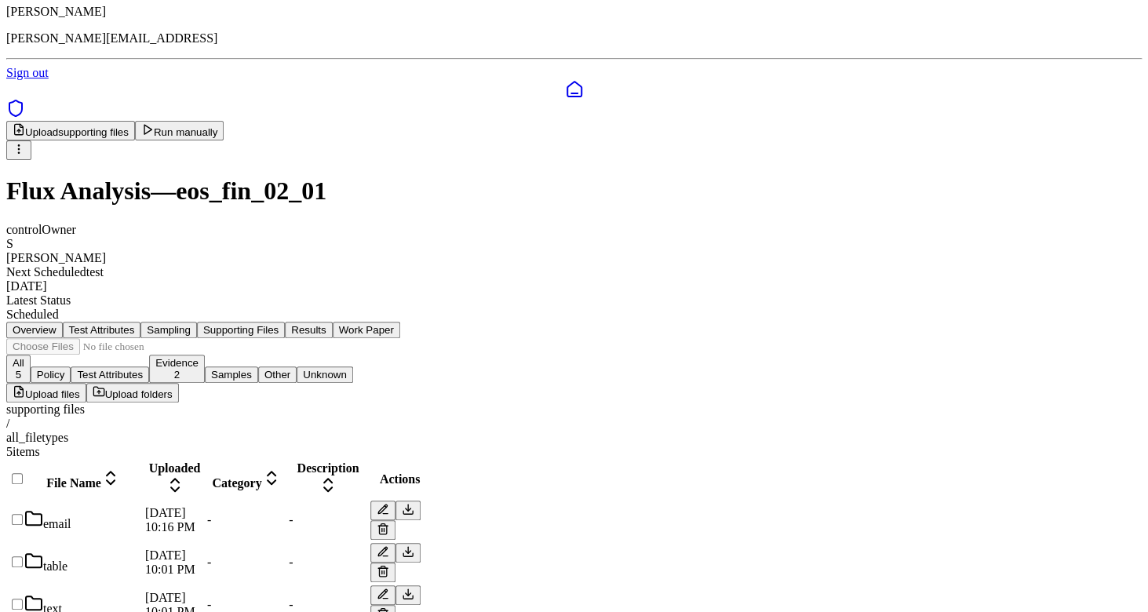
scroll to position [89, 0]
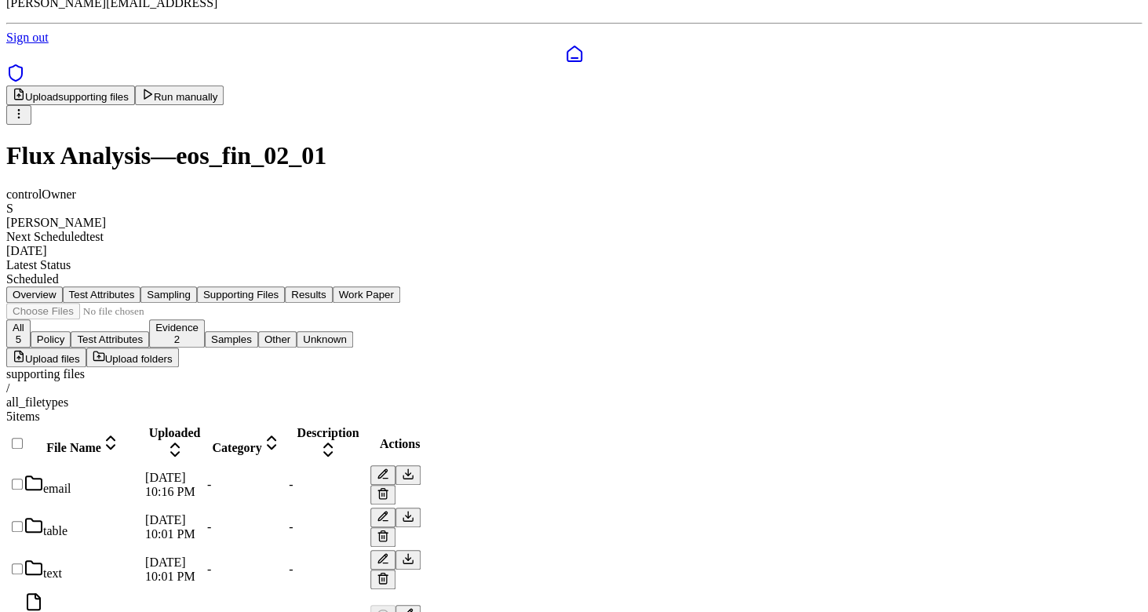
click at [142, 474] on div "email" at bounding box center [83, 485] width 118 height 22
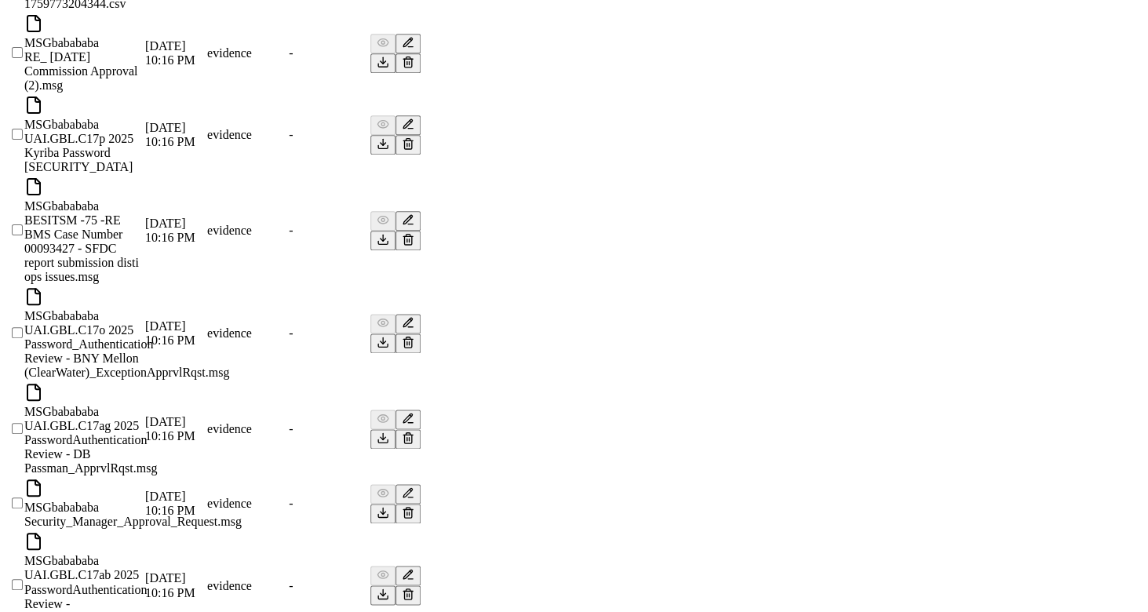
scroll to position [2880, 0]
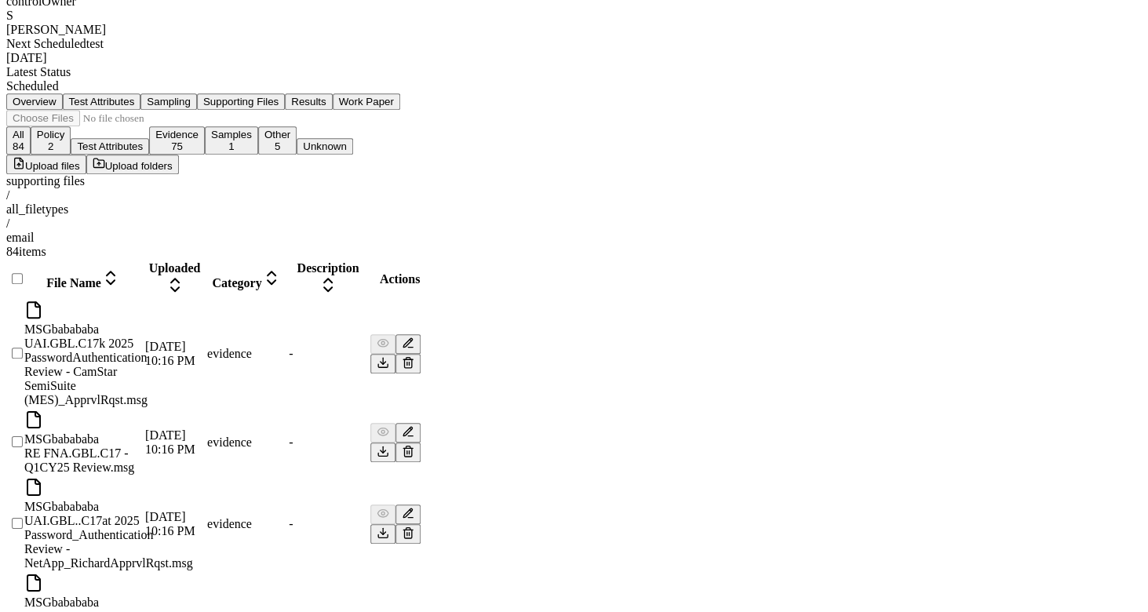
scroll to position [0, 0]
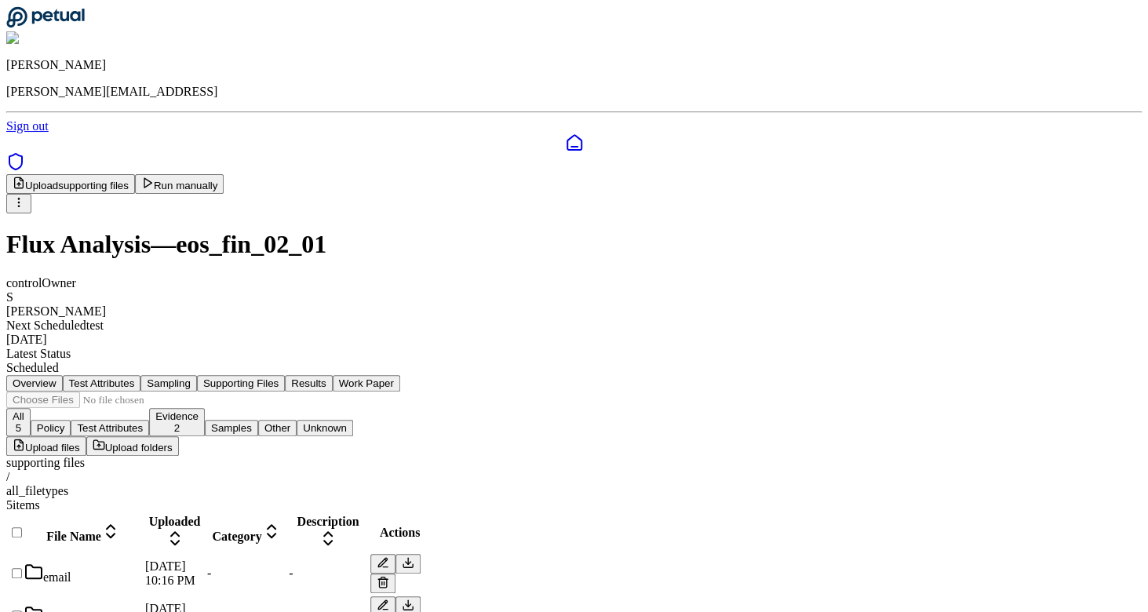
scroll to position [89, 0]
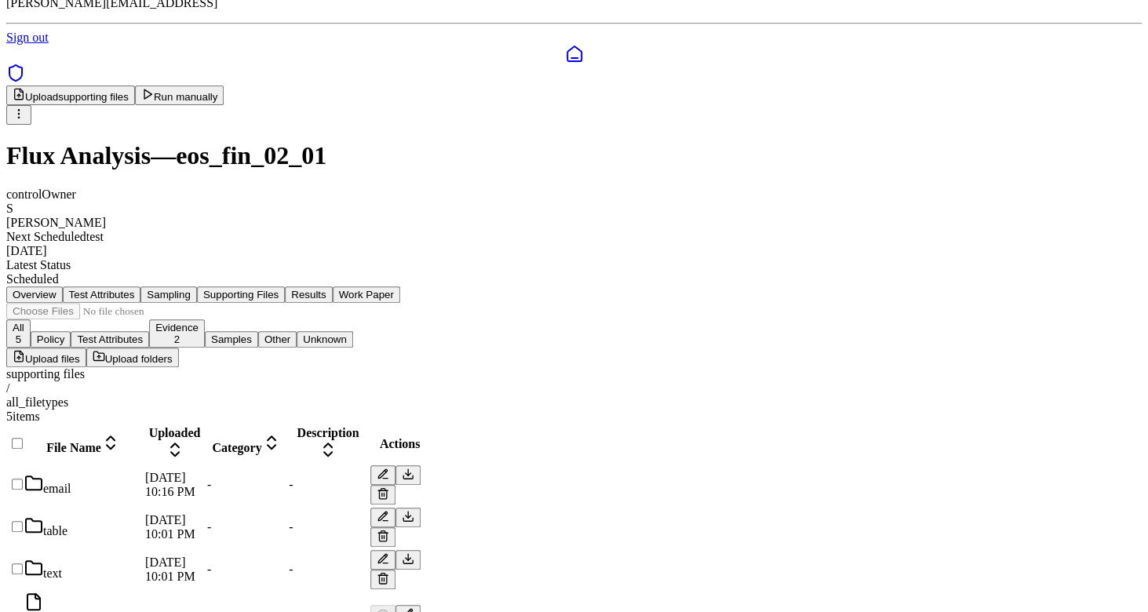
click at [142, 559] on div "text" at bounding box center [83, 570] width 118 height 22
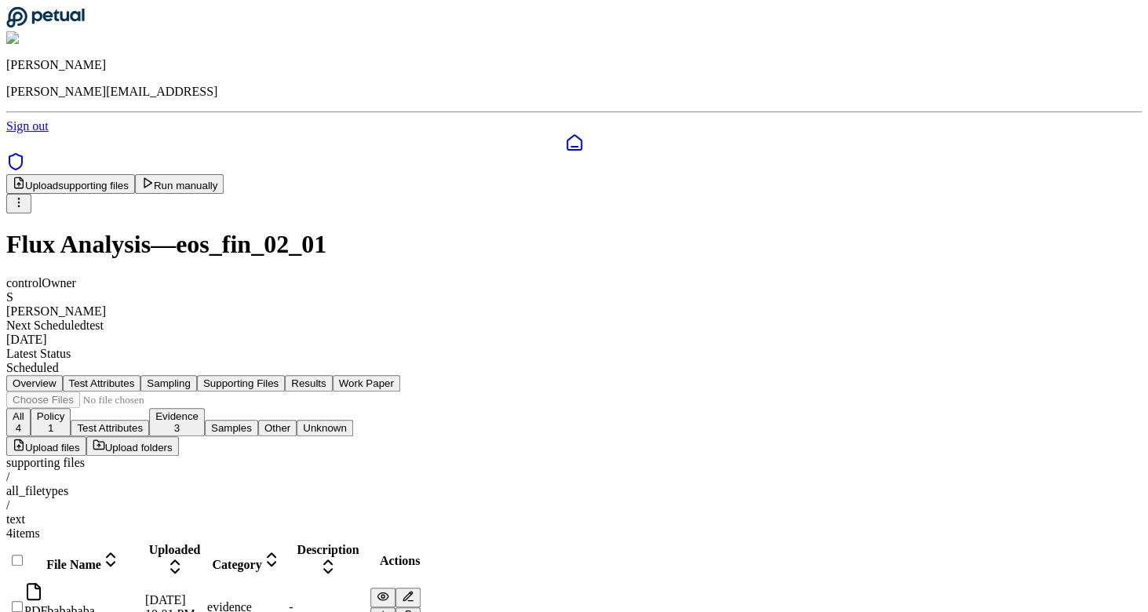
scroll to position [60, 0]
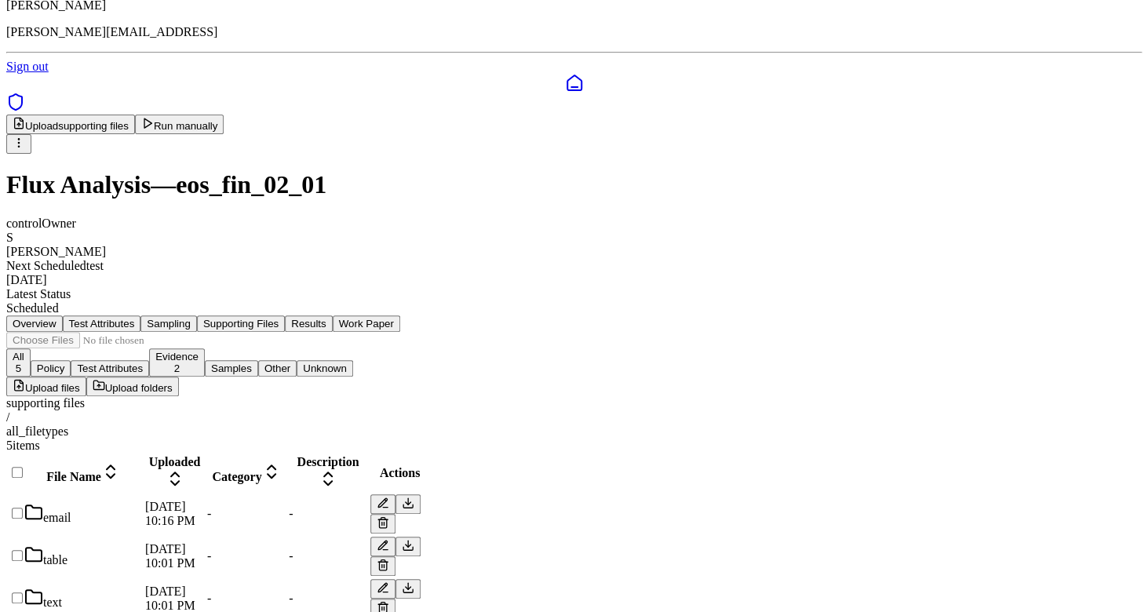
click at [142, 545] on div "table" at bounding box center [83, 556] width 118 height 22
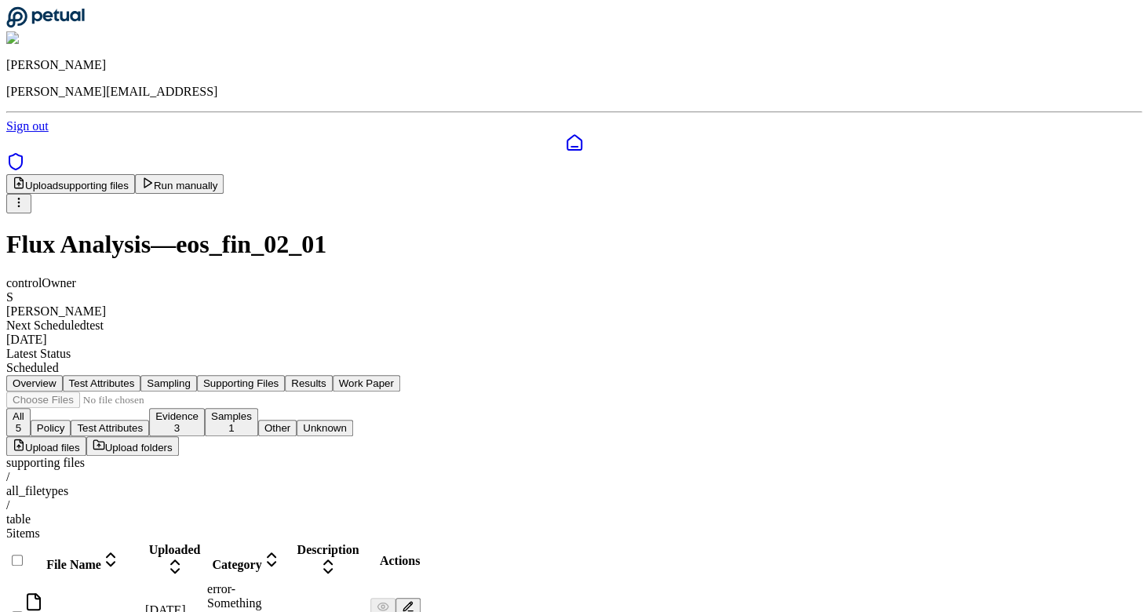
scroll to position [109, 0]
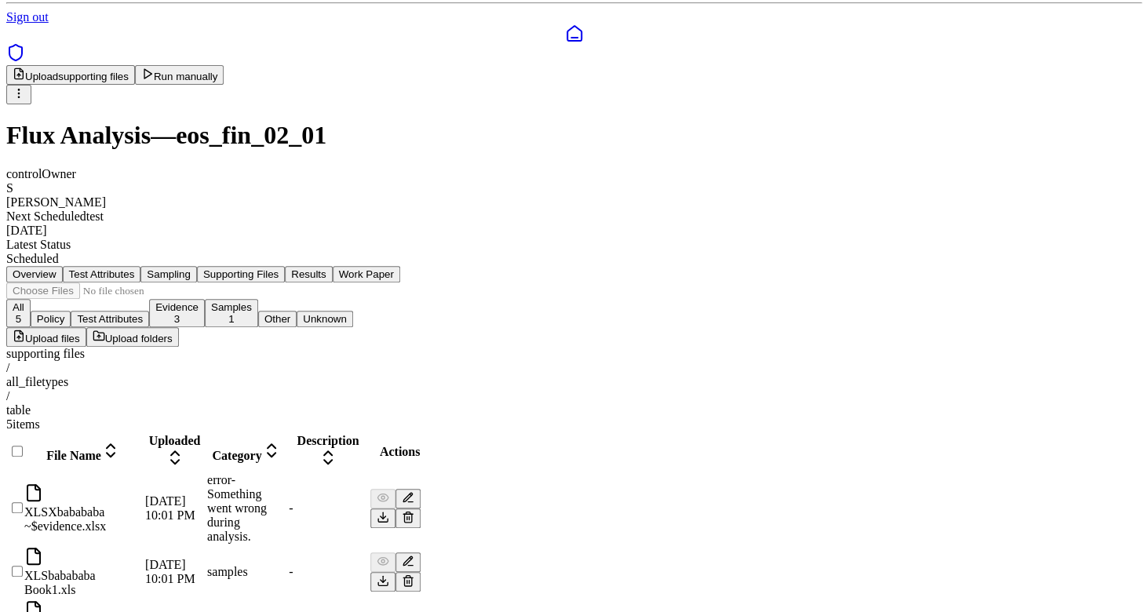
click at [21, 516] on div at bounding box center [15, 516] width 13 height 0
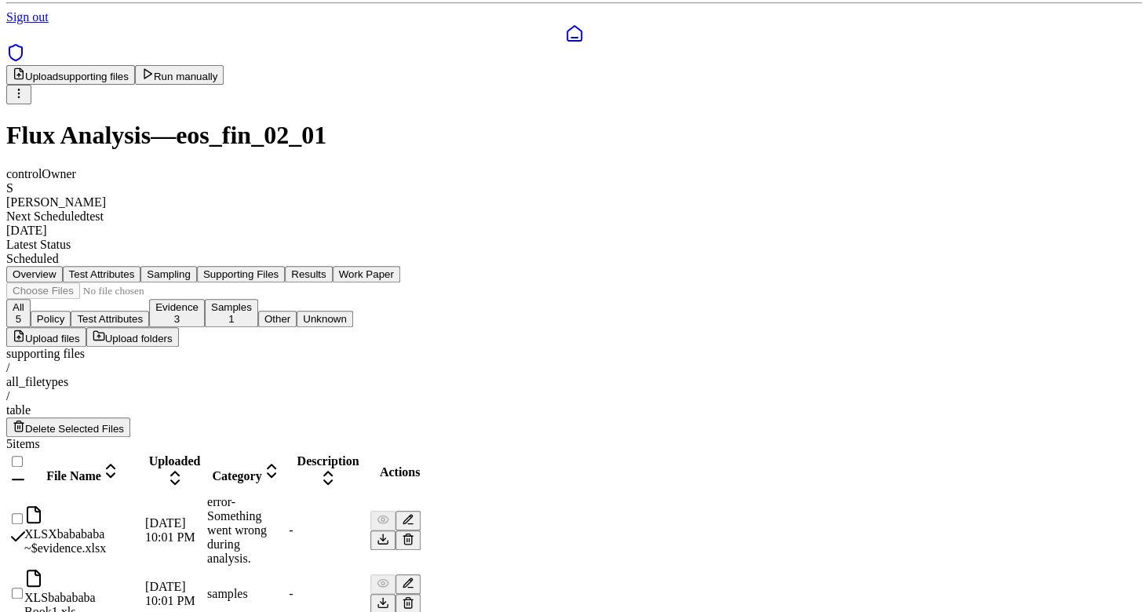
click at [414, 533] on icon at bounding box center [408, 539] width 13 height 13
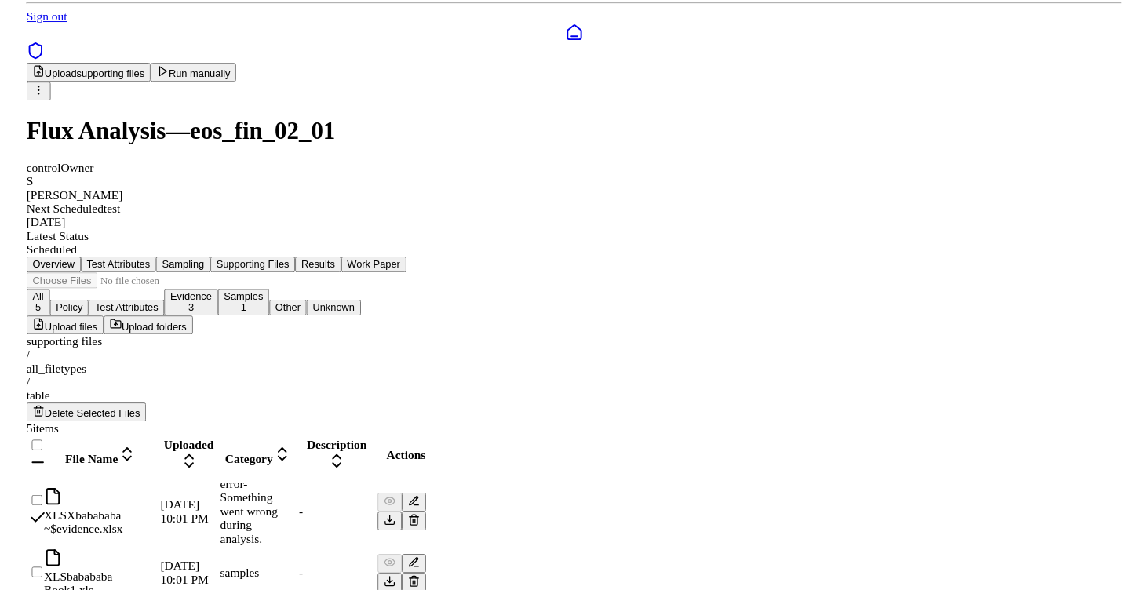
scroll to position [60, 0]
